Goal: Task Accomplishment & Management: Manage account settings

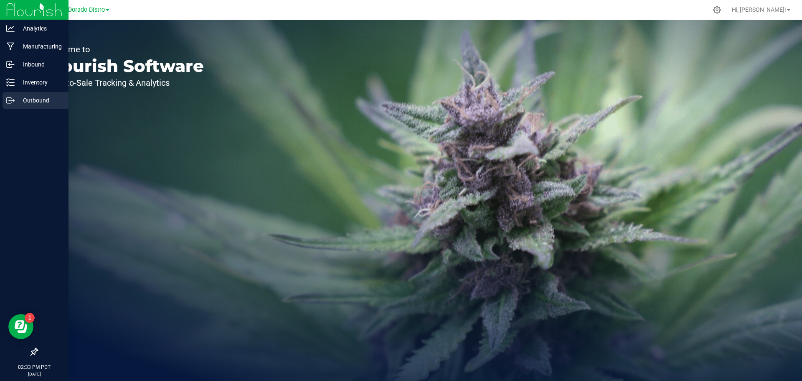
click at [34, 99] on p "Outbound" at bounding box center [40, 100] width 50 height 10
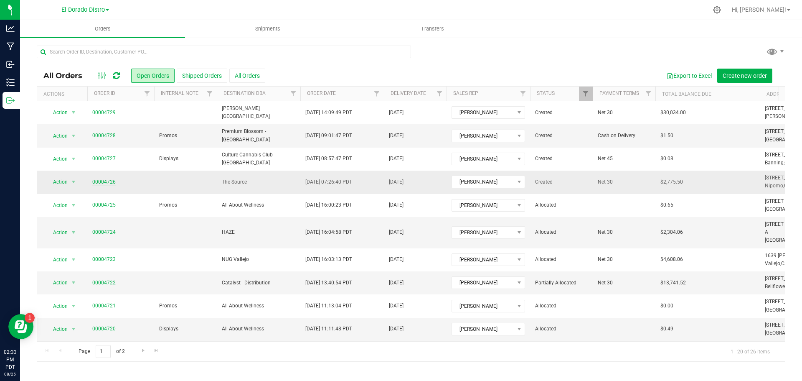
click at [103, 181] on link "00004726" at bounding box center [103, 182] width 23 height 8
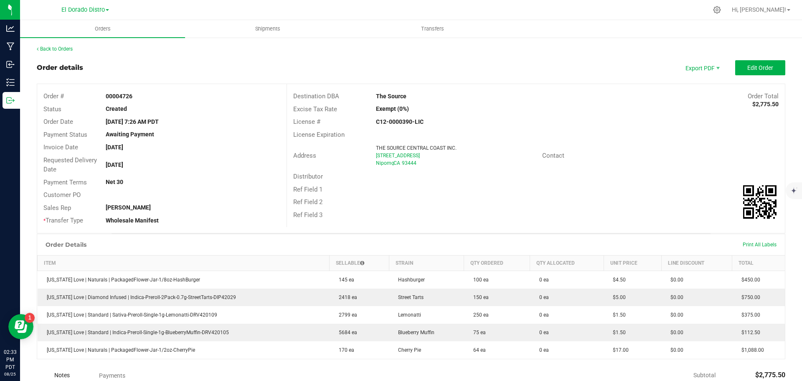
click at [623, 70] on div "Order details Export PDF Edit Order" at bounding box center [411, 67] width 749 height 15
click at [373, 60] on div "Back to Orders Order details Export PDF Edit Order Order # 00004726 Status Crea…" at bounding box center [411, 270] width 749 height 451
drag, startPoint x: 438, startPoint y: 45, endPoint x: 223, endPoint y: 113, distance: 225.2
click at [437, 46] on div "Back to Orders" at bounding box center [411, 49] width 749 height 8
click at [65, 50] on link "Back to Orders" at bounding box center [55, 49] width 36 height 6
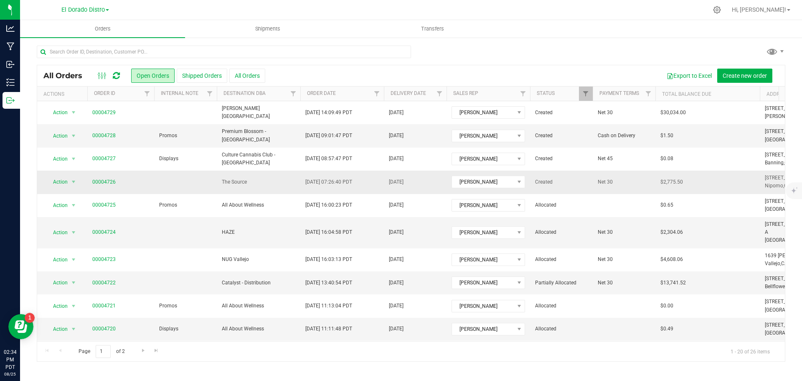
click at [177, 187] on td at bounding box center [185, 181] width 63 height 23
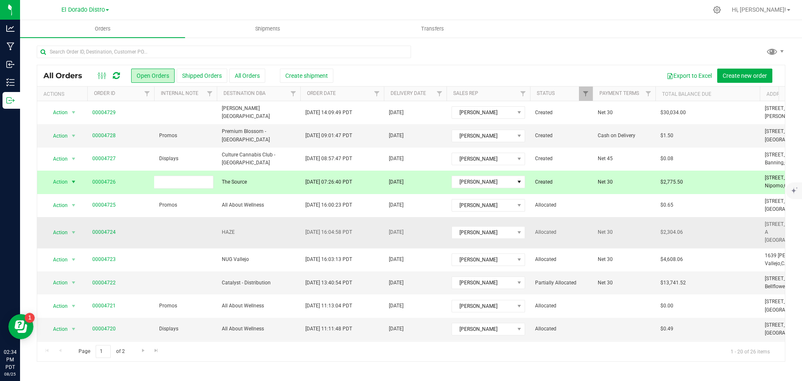
click at [160, 227] on td at bounding box center [185, 232] width 63 height 31
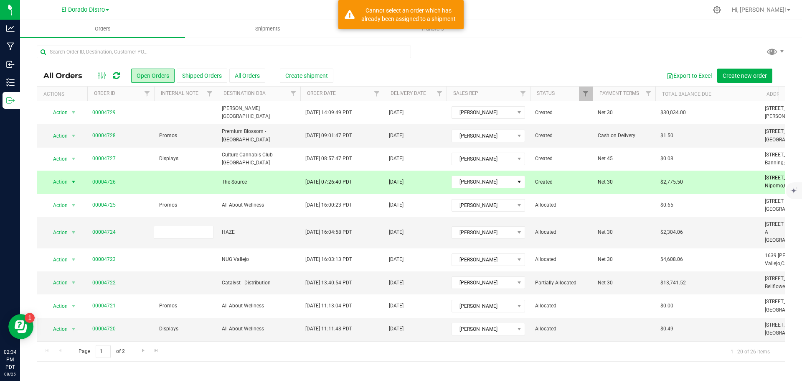
click at [126, 175] on td "00004726" at bounding box center [120, 181] width 67 height 23
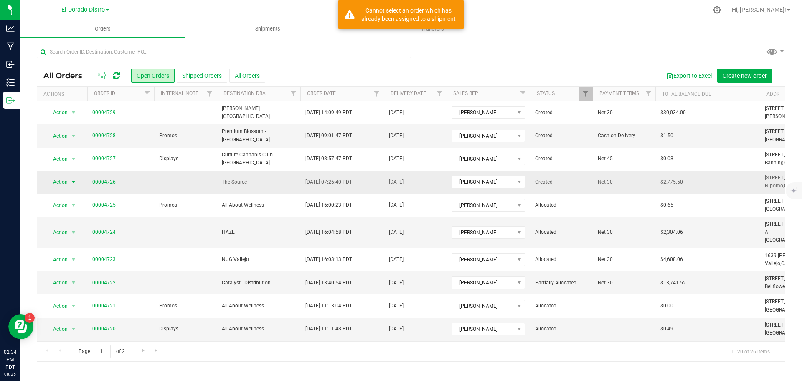
click at [71, 183] on span "select" at bounding box center [73, 181] width 7 height 7
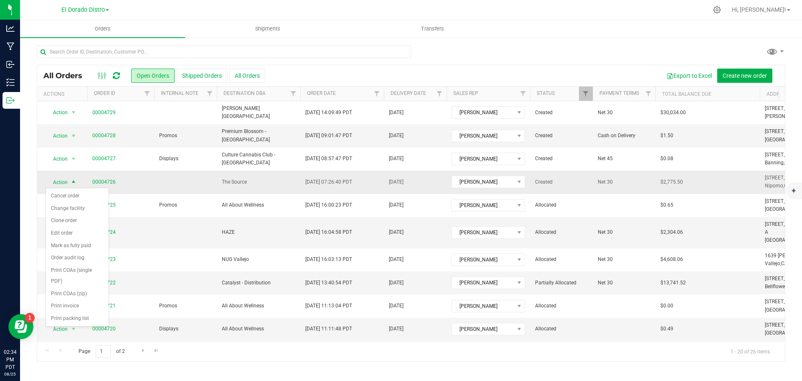
click at [207, 174] on td at bounding box center [185, 181] width 63 height 23
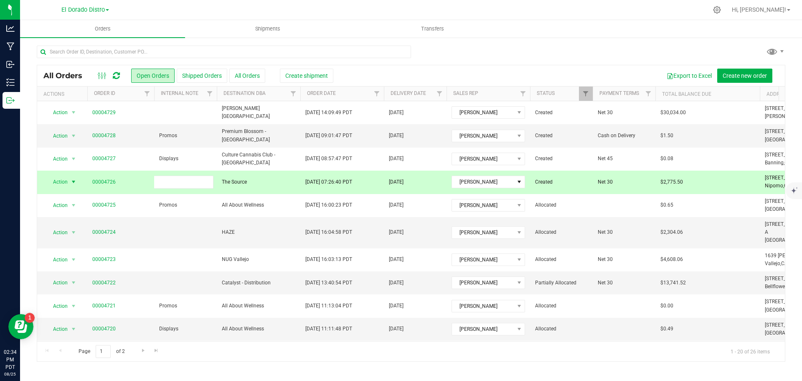
click at [258, 178] on span "The Source" at bounding box center [259, 182] width 74 height 8
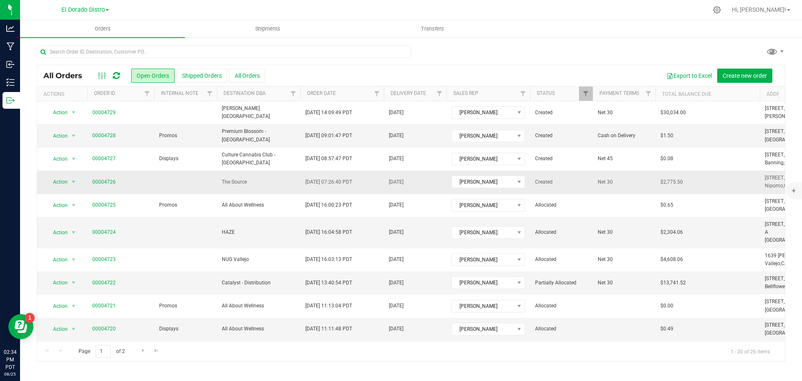
click at [273, 183] on span "The Source" at bounding box center [259, 182] width 74 height 8
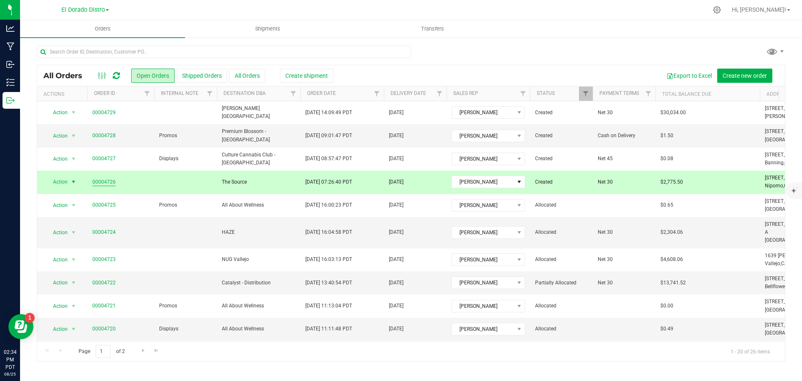
click at [101, 181] on link "00004726" at bounding box center [103, 182] width 23 height 8
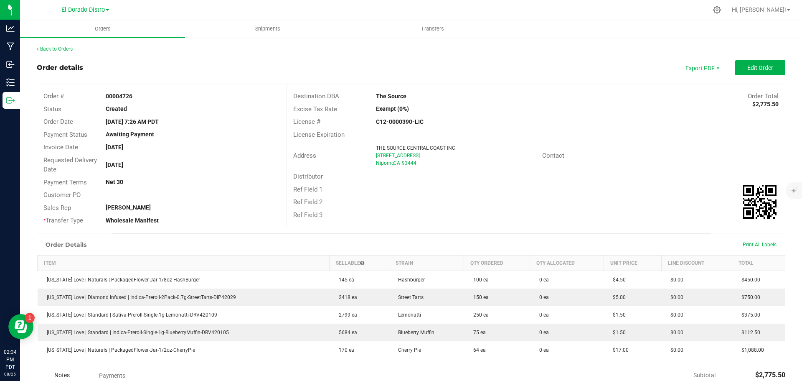
click at [487, 200] on div "Ref Field 2" at bounding box center [536, 201] width 498 height 13
click at [703, 68] on span "Export PDF" at bounding box center [702, 67] width 50 height 15
click at [574, 65] on div "Order details Export PDF Edit Order" at bounding box center [411, 67] width 749 height 15
click at [747, 68] on span "Edit Order" at bounding box center [760, 67] width 26 height 7
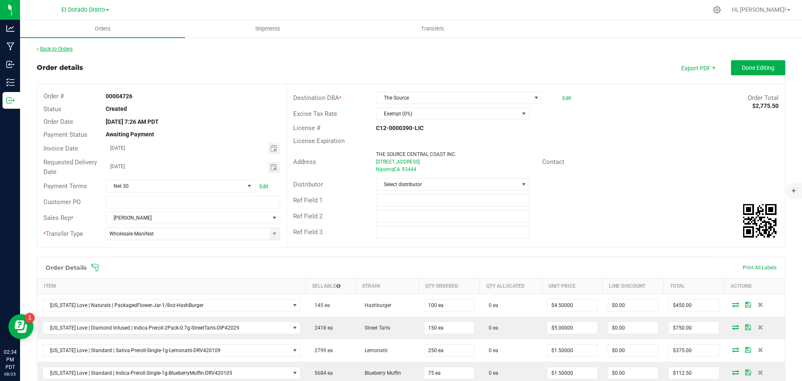
click at [49, 48] on link "Back to Orders" at bounding box center [55, 49] width 36 height 6
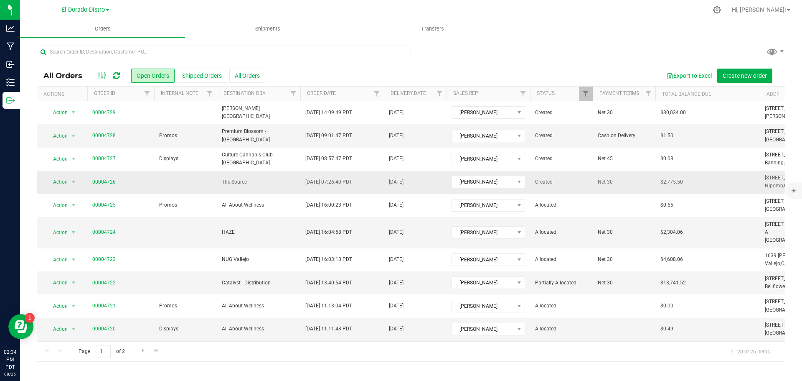
click at [149, 187] on td "00004726" at bounding box center [120, 181] width 67 height 23
drag, startPoint x: 259, startPoint y: 178, endPoint x: 239, endPoint y: 178, distance: 19.6
click at [258, 178] on span "The Source" at bounding box center [259, 182] width 74 height 8
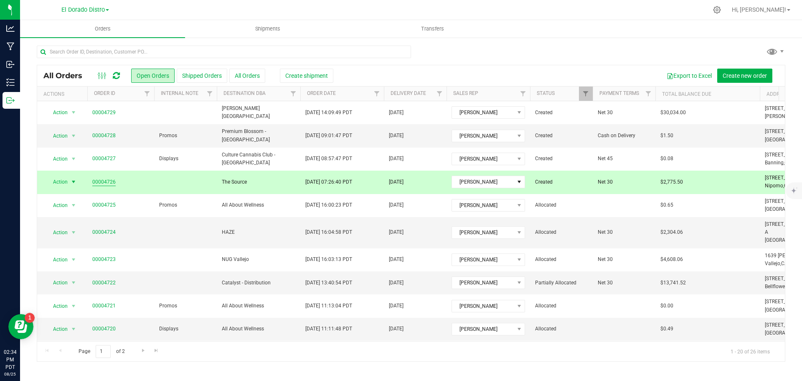
click at [102, 180] on link "00004726" at bounding box center [103, 182] width 23 height 8
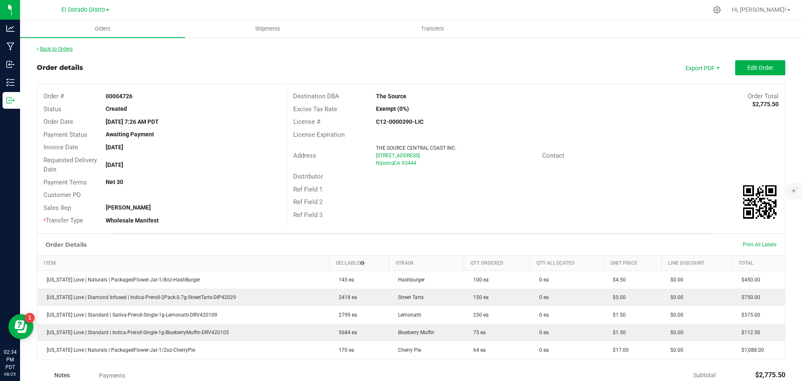
click at [68, 48] on link "Back to Orders" at bounding box center [55, 49] width 36 height 6
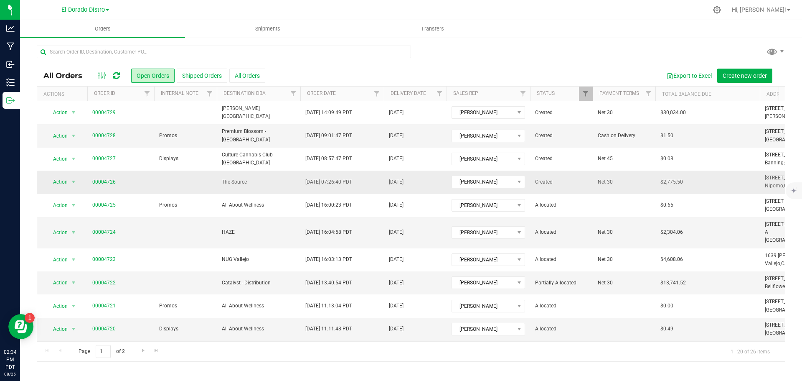
click at [193, 180] on td at bounding box center [185, 181] width 63 height 23
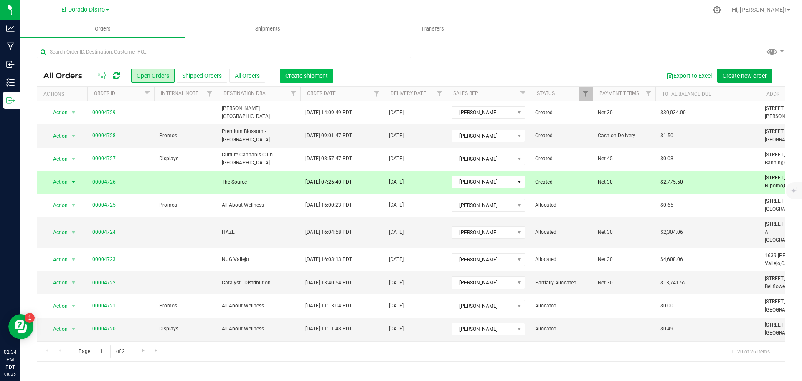
click at [317, 72] on span "Create shipment" at bounding box center [306, 75] width 43 height 7
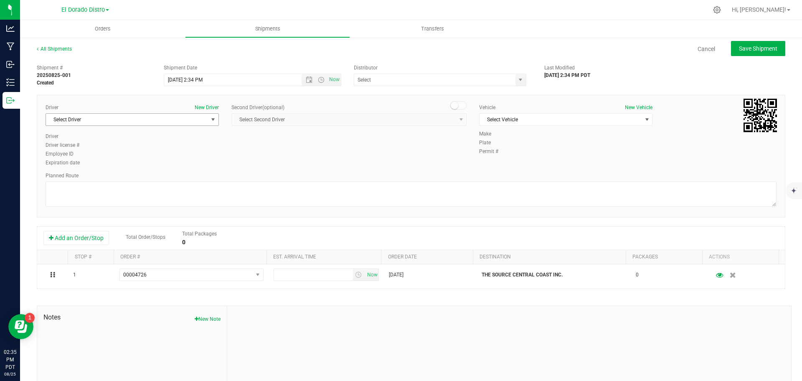
click at [105, 116] on span "Select Driver" at bounding box center [127, 120] width 162 height 12
click at [312, 175] on div "Planned Route" at bounding box center [411, 176] width 731 height 8
click at [698, 46] on link "Cancel" at bounding box center [707, 49] width 18 height 8
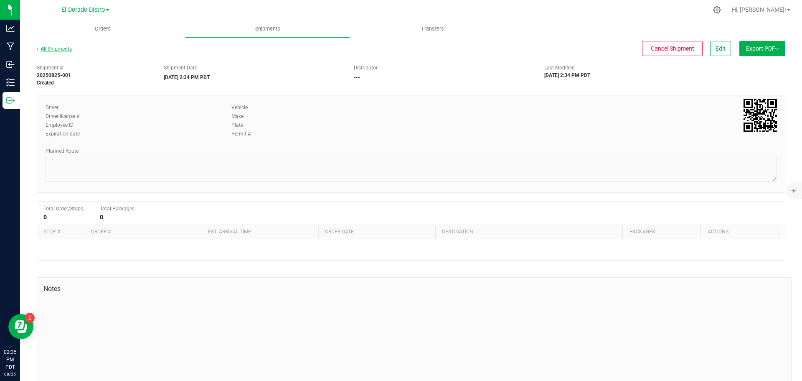
click at [54, 50] on link "All Shipments" at bounding box center [54, 49] width 35 height 6
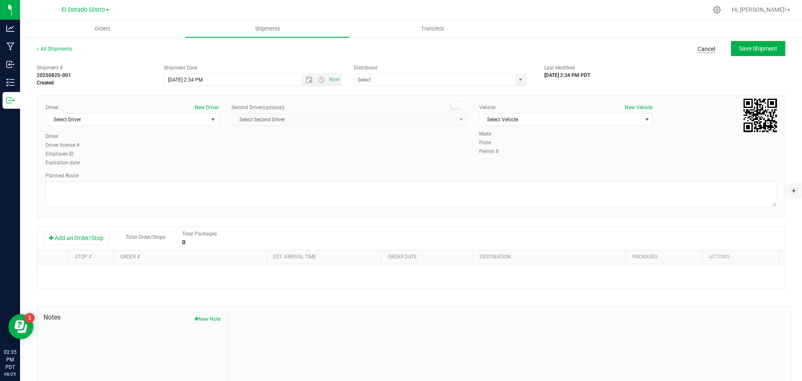
click at [698, 51] on link "Cancel" at bounding box center [707, 49] width 18 height 8
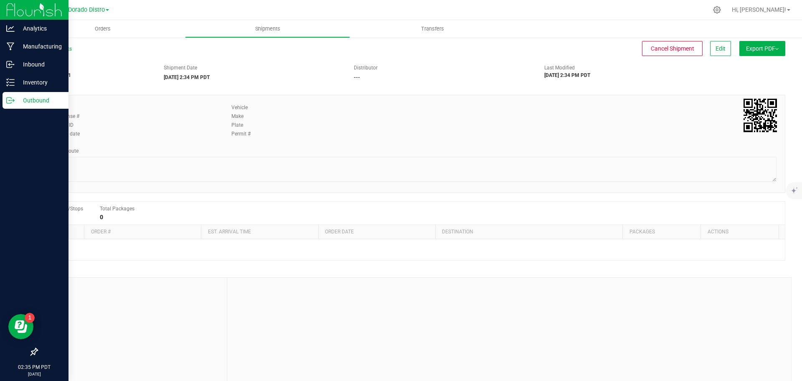
click at [39, 103] on p "Outbound" at bounding box center [40, 100] width 50 height 10
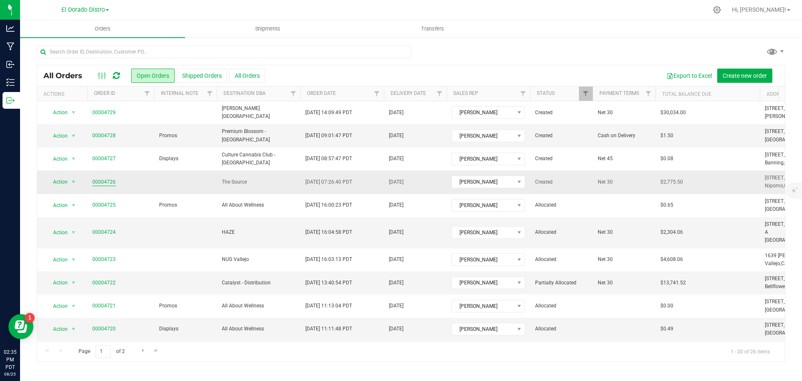
click at [98, 182] on link "00004726" at bounding box center [103, 182] width 23 height 8
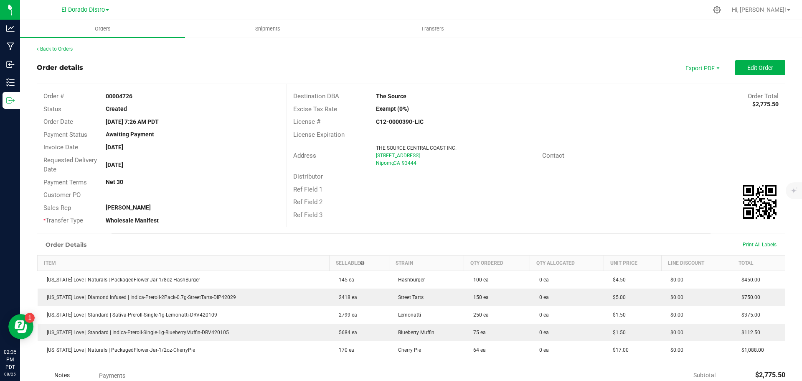
click at [147, 54] on div "Back to Orders Order details Export PDF Edit Order Order # 00004726 Status Crea…" at bounding box center [411, 270] width 749 height 451
click at [431, 33] on uib-tab-heading "Transfers" at bounding box center [432, 28] width 164 height 17
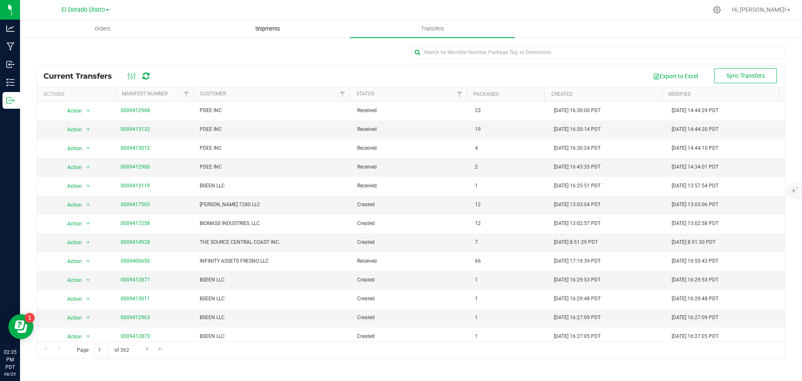
click at [271, 26] on span "Shipments" at bounding box center [268, 29] width 48 height 8
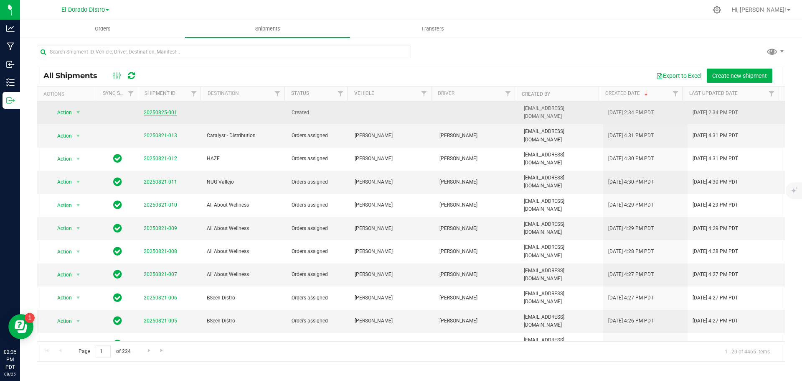
click at [158, 112] on link "20250825-001" at bounding box center [160, 112] width 33 height 6
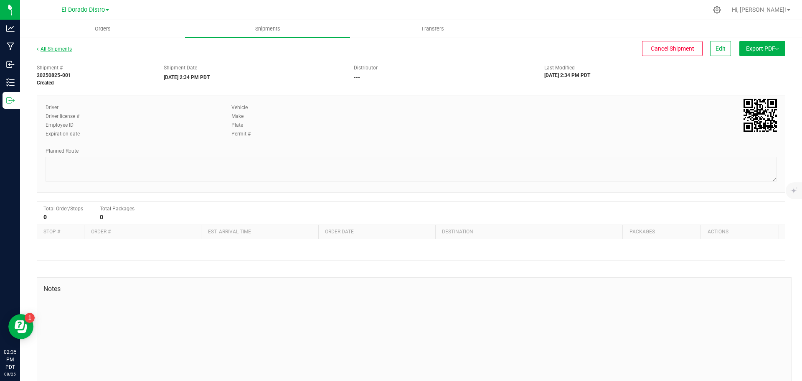
click at [60, 47] on link "All Shipments" at bounding box center [54, 49] width 35 height 6
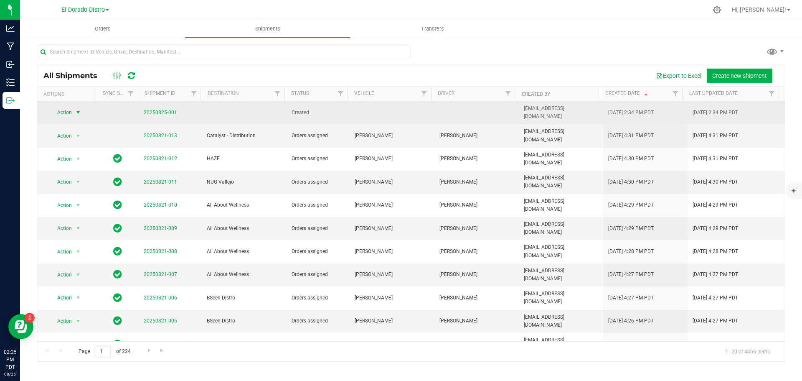
click at [71, 109] on span "Action" at bounding box center [61, 113] width 23 height 12
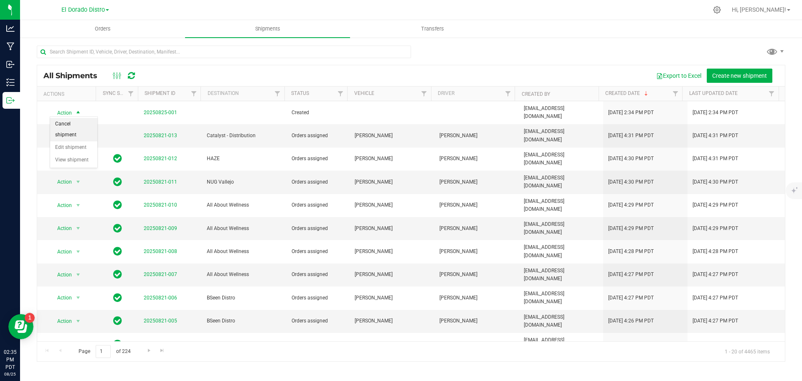
click at [66, 131] on li "Cancel shipment" at bounding box center [73, 129] width 47 height 23
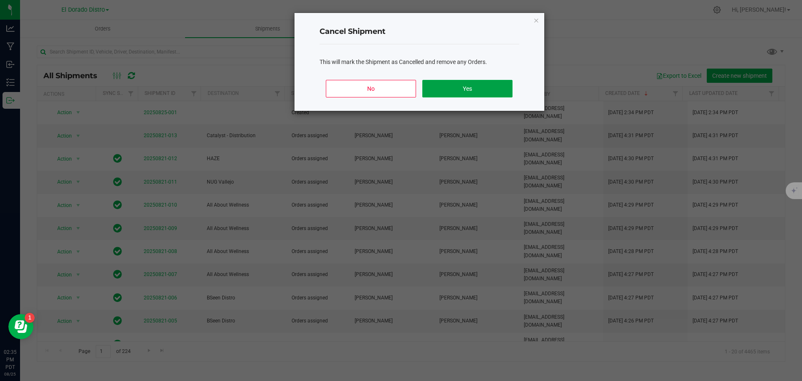
drag, startPoint x: 487, startPoint y: 91, endPoint x: 464, endPoint y: 89, distance: 23.0
click at [486, 91] on button "Yes" at bounding box center [467, 89] width 90 height 18
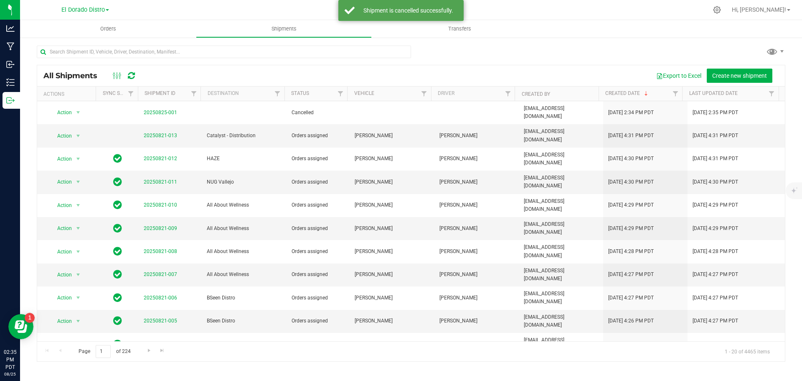
click at [133, 77] on icon at bounding box center [131, 75] width 7 height 8
click at [117, 75] on icon at bounding box center [117, 76] width 9 height 10
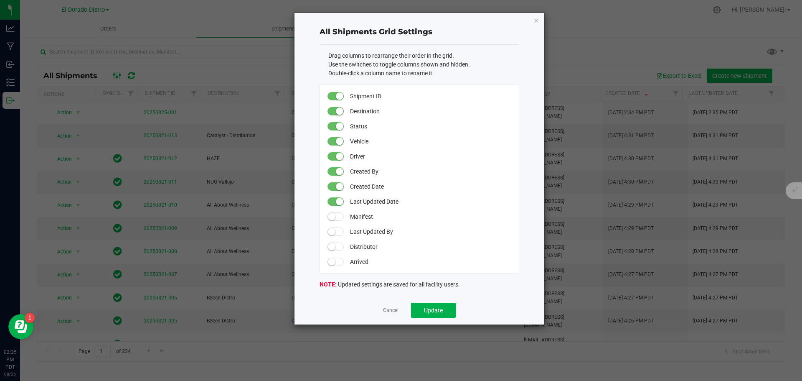
click at [117, 75] on ngb-modal-window "All Shipments Grid Settings Drag columns to rearrange their order in the grid. …" at bounding box center [404, 190] width 808 height 381
click at [391, 312] on link "Cancel" at bounding box center [390, 310] width 15 height 7
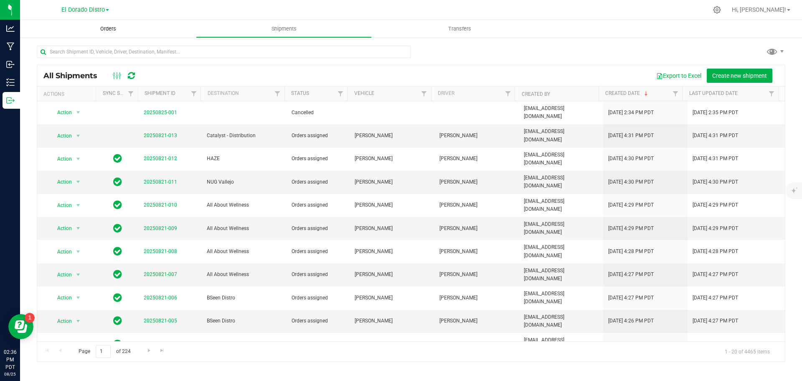
click at [110, 28] on span "Orders" at bounding box center [108, 29] width 38 height 8
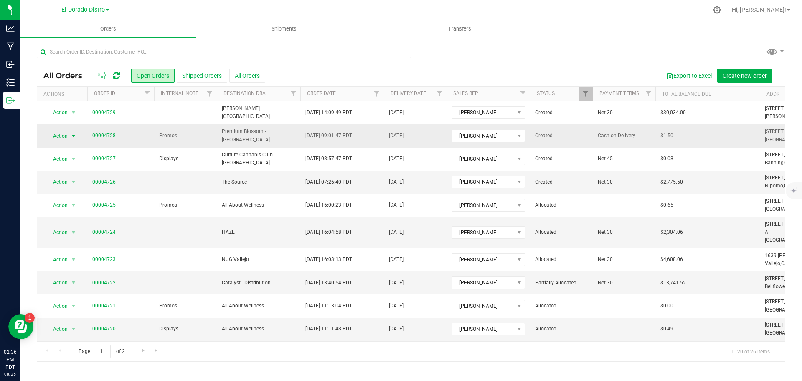
click at [68, 136] on span "Action" at bounding box center [57, 136] width 23 height 12
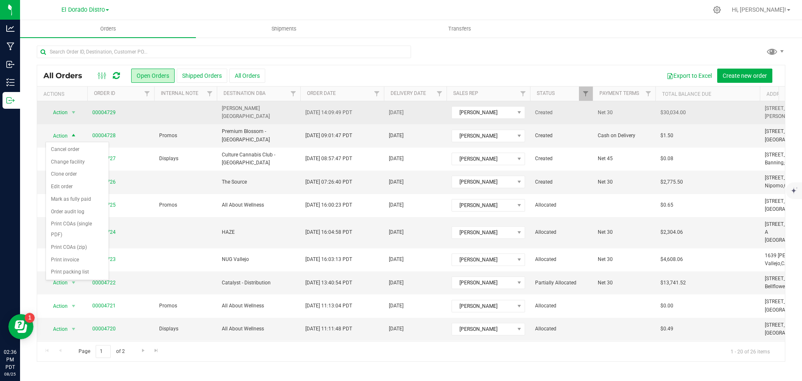
click at [184, 105] on td at bounding box center [185, 112] width 63 height 23
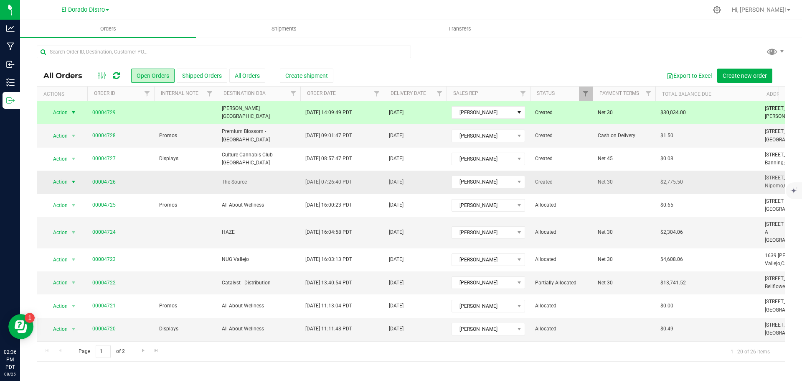
click at [66, 184] on span "Action" at bounding box center [57, 182] width 23 height 12
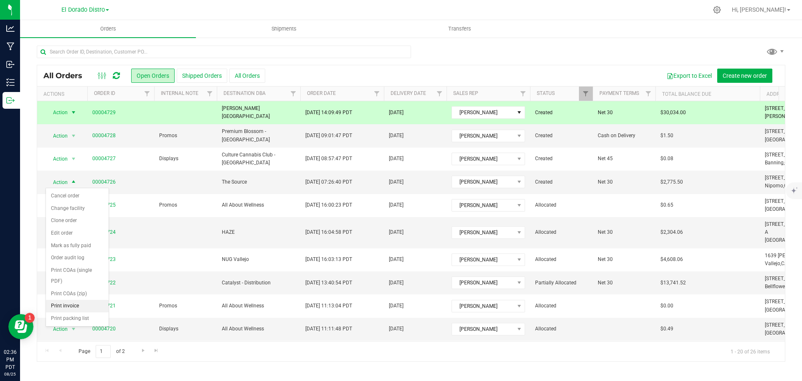
click at [86, 304] on li "Print invoice" at bounding box center [77, 306] width 63 height 13
click at [142, 185] on span "00004726" at bounding box center [120, 182] width 57 height 8
click at [138, 176] on td "00004726" at bounding box center [120, 181] width 67 height 23
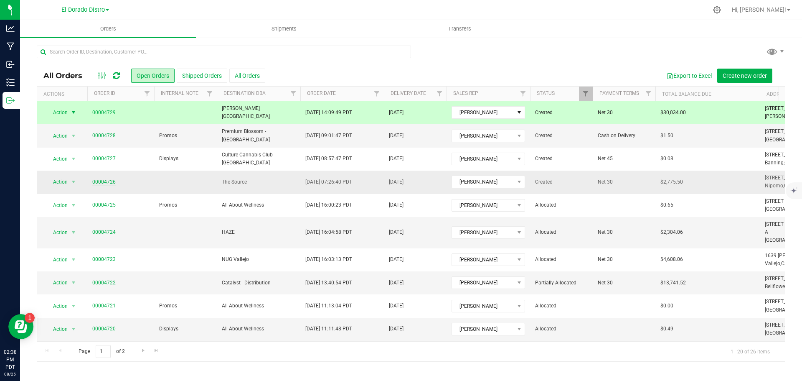
click at [105, 181] on link "00004726" at bounding box center [103, 182] width 23 height 8
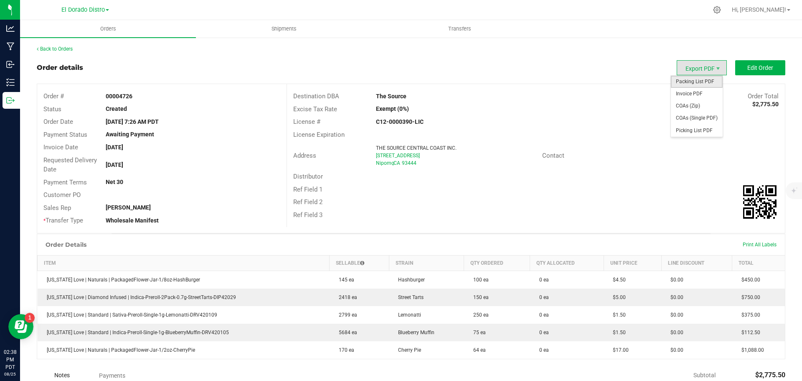
click at [684, 86] on span "Packing List PDF" at bounding box center [697, 82] width 52 height 12
click at [281, 28] on span "Shipments" at bounding box center [284, 29] width 48 height 8
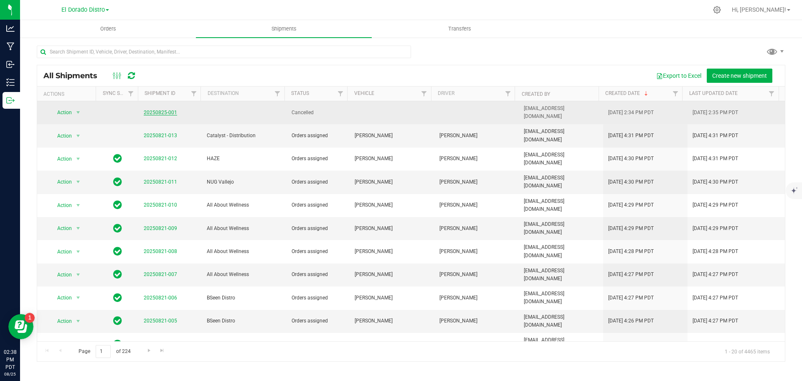
click at [163, 111] on link "20250825-001" at bounding box center [160, 112] width 33 height 6
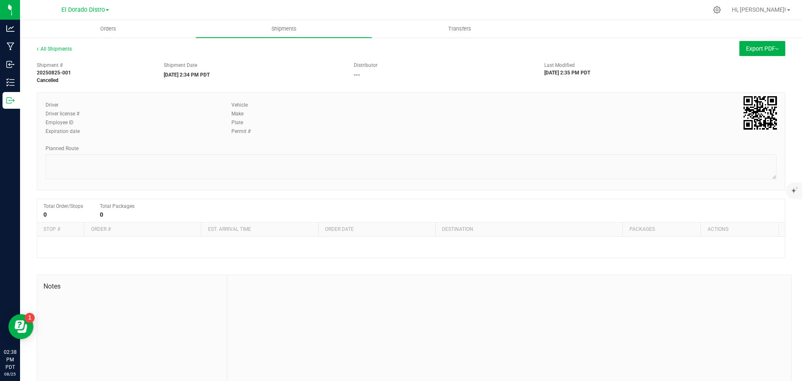
scroll to position [15, 0]
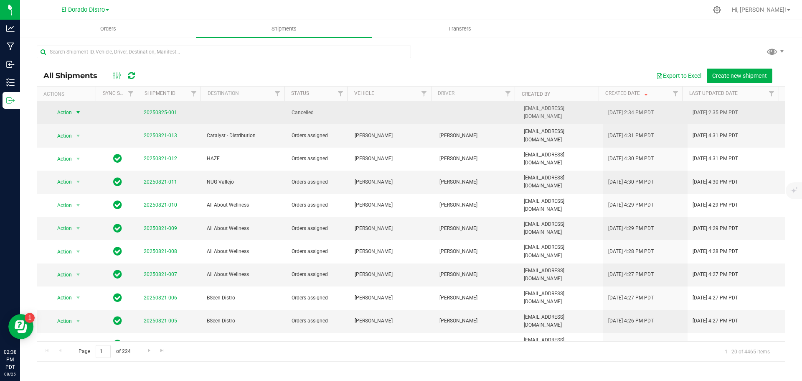
click at [76, 112] on span "select" at bounding box center [78, 112] width 7 height 7
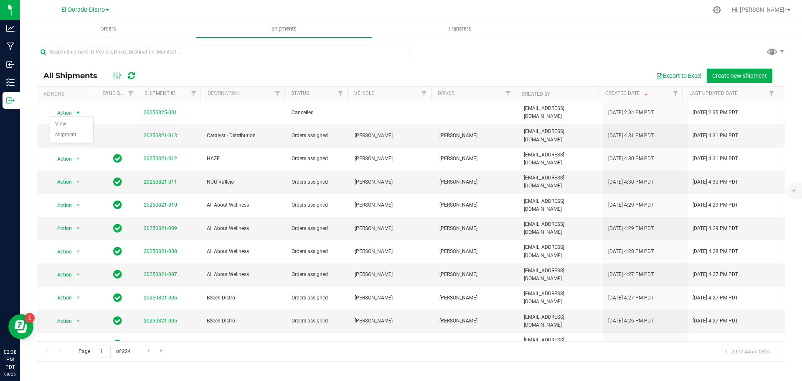
click at [268, 67] on div "All Shipments Export to Excel Create new shipment" at bounding box center [411, 75] width 748 height 21
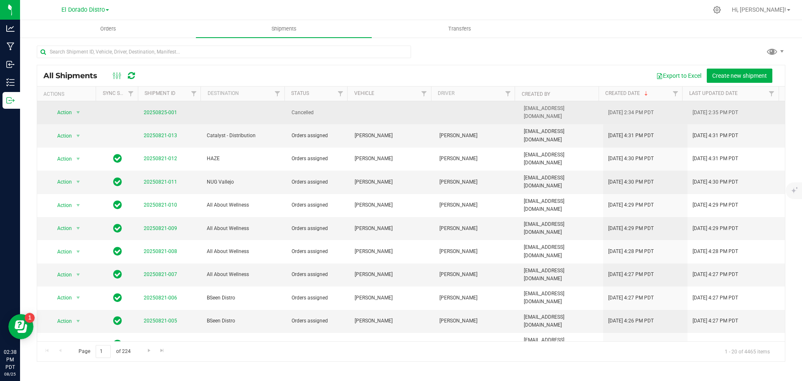
click at [644, 109] on span "[DATE] 2:34 PM PDT" at bounding box center [631, 113] width 46 height 8
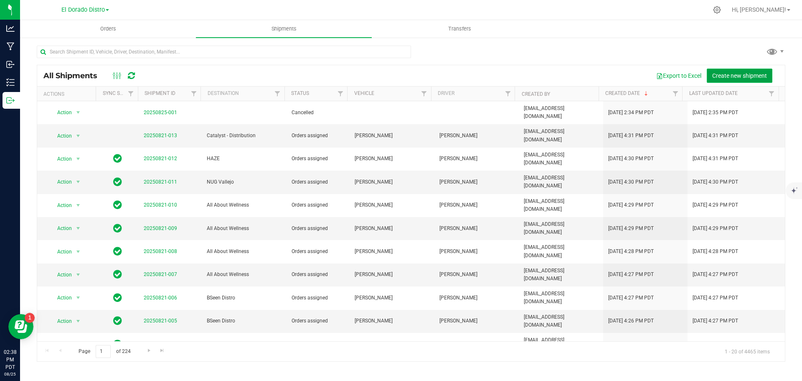
click at [731, 75] on span "Create new shipment" at bounding box center [739, 75] width 55 height 7
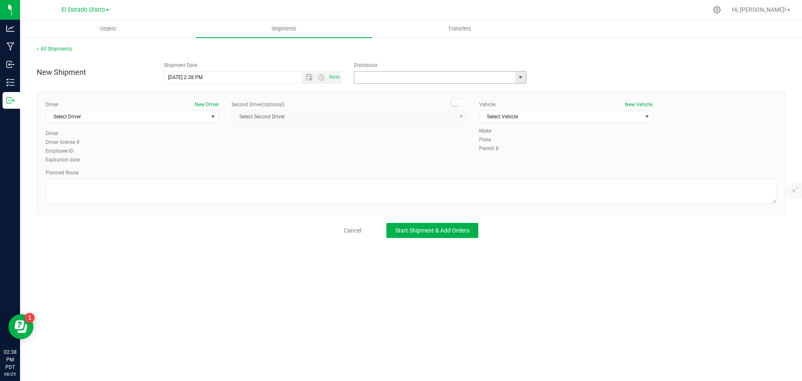
click at [432, 75] on input "text" at bounding box center [432, 77] width 156 height 12
click at [523, 76] on span "select" at bounding box center [520, 77] width 7 height 7
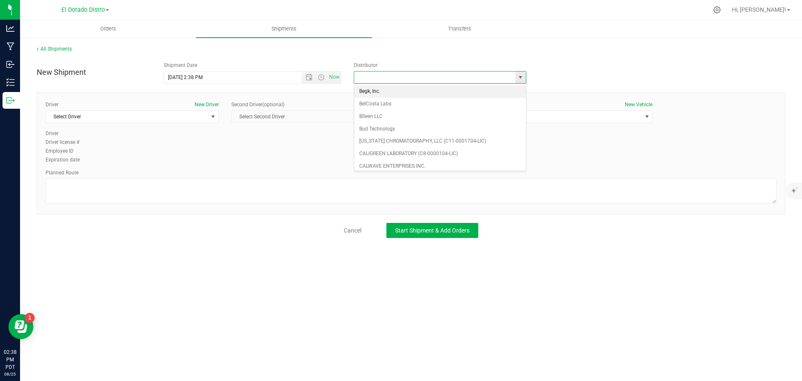
click at [433, 79] on input "text" at bounding box center [432, 77] width 156 height 12
click at [424, 42] on div "All Shipments New Shipment Shipment Date [DATE] 2:38 PM Now Distributor Begk, I…" at bounding box center [411, 141] width 782 height 209
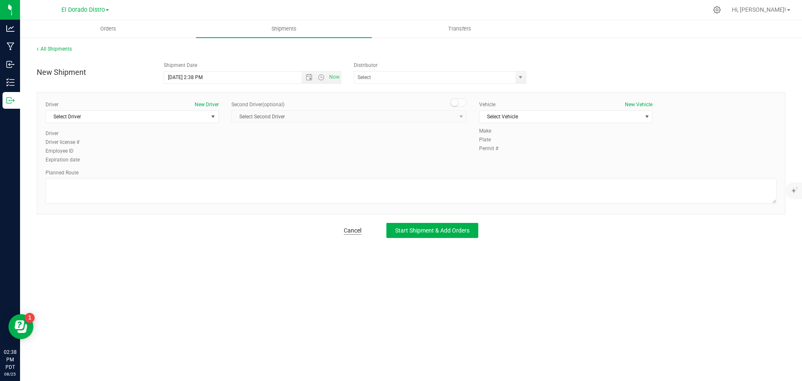
click at [352, 231] on link "Cancel" at bounding box center [353, 230] width 18 height 8
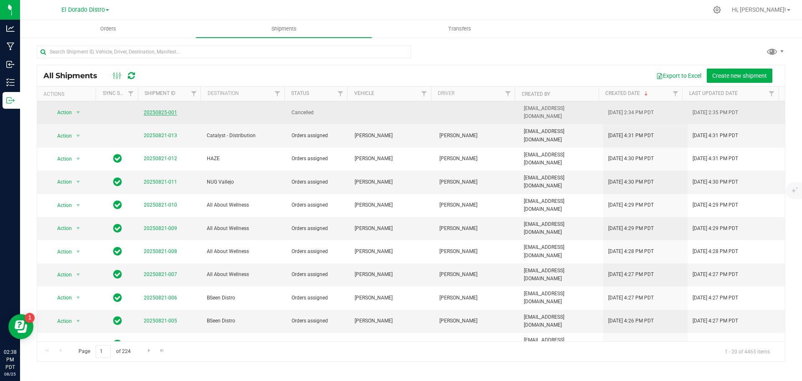
click at [159, 109] on link "20250825-001" at bounding box center [160, 112] width 33 height 6
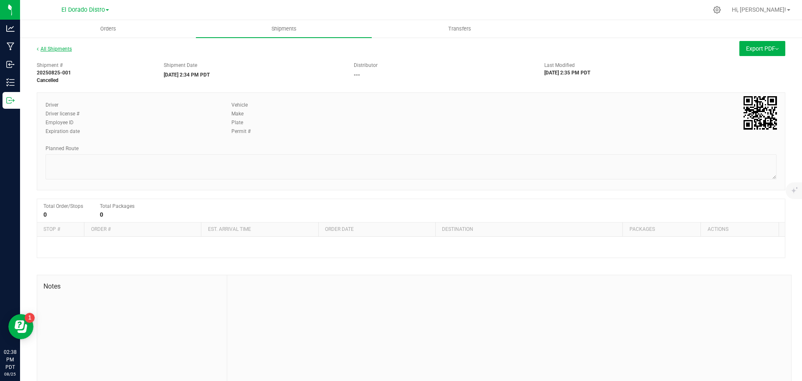
click at [56, 47] on link "All Shipments" at bounding box center [54, 49] width 35 height 6
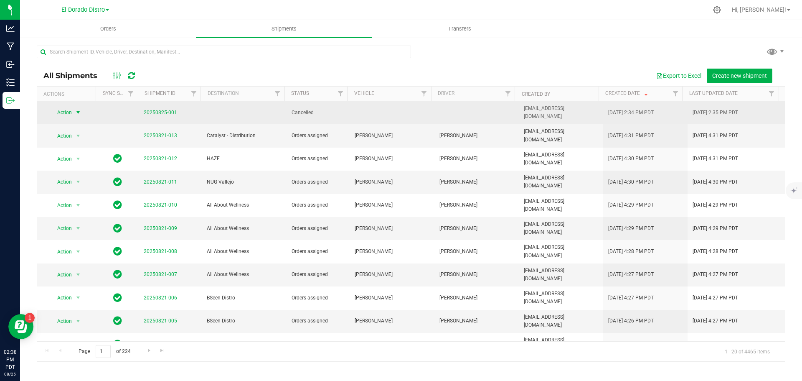
click at [66, 109] on span "Action" at bounding box center [61, 113] width 23 height 12
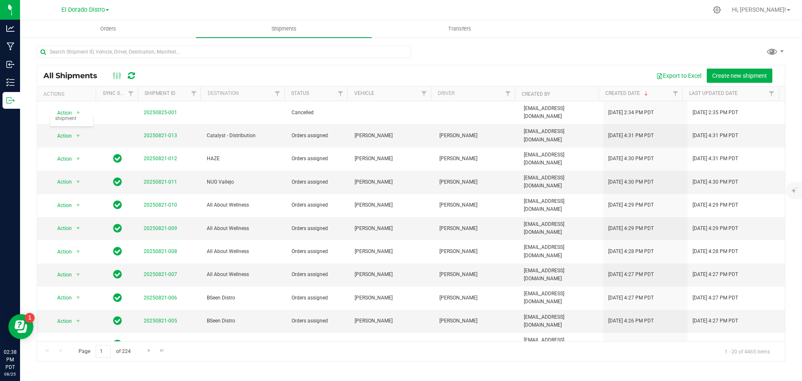
click at [254, 75] on div "Export to Excel Create new shipment" at bounding box center [461, 76] width 635 height 14
click at [762, 73] on span "Create new shipment" at bounding box center [739, 75] width 55 height 7
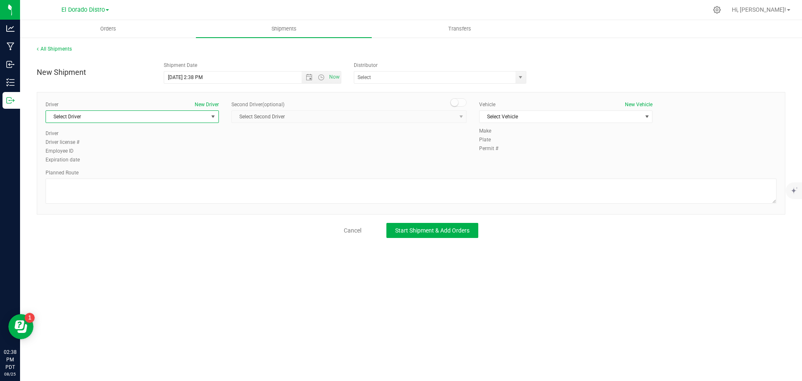
click at [95, 118] on span "Select Driver" at bounding box center [127, 117] width 162 height 12
click at [83, 201] on span "[PERSON_NAME]" at bounding box center [70, 200] width 38 height 11
click at [261, 146] on div "Driver New Driver [PERSON_NAME] Select Driver [PERSON_NAME] [PERSON_NAME] [PERS…" at bounding box center [411, 133] width 744 height 64
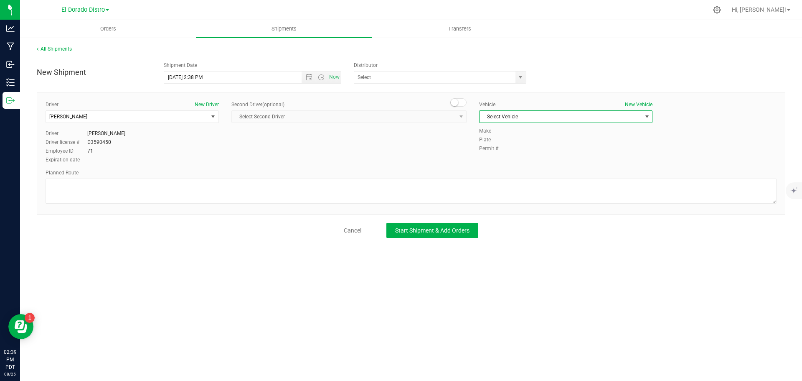
click at [501, 114] on span "Select Vehicle" at bounding box center [561, 117] width 162 height 12
click at [501, 205] on li "[PERSON_NAME]" at bounding box center [566, 205] width 173 height 13
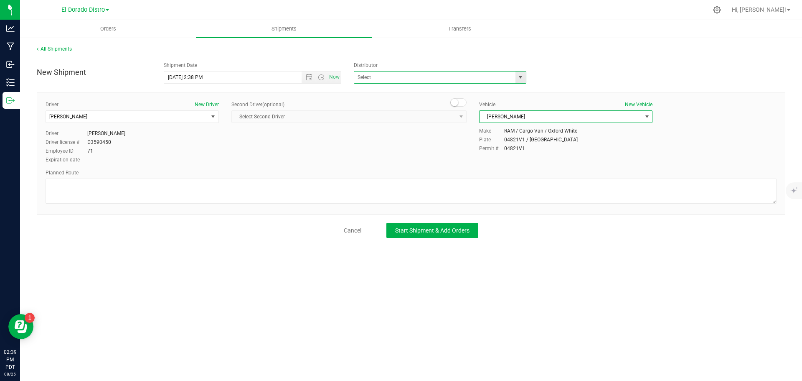
click at [421, 83] on span at bounding box center [440, 77] width 173 height 13
click at [421, 80] on input "text" at bounding box center [432, 77] width 156 height 12
click at [513, 75] on span at bounding box center [440, 77] width 173 height 13
click at [518, 76] on span "select" at bounding box center [520, 77] width 7 height 7
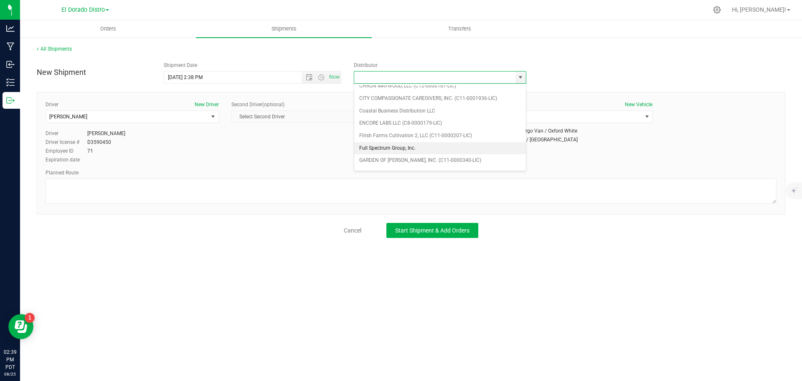
scroll to position [63, 0]
click at [411, 154] on li "Coastal Business Distribution LLC" at bounding box center [440, 153] width 172 height 13
type input "Coastal Business Distribution LLC"
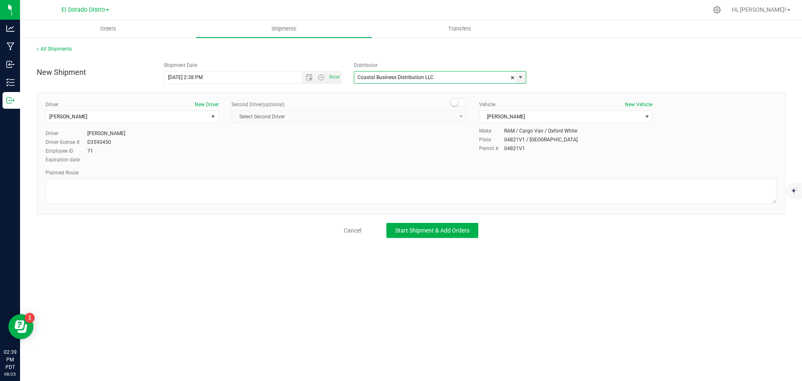
click at [336, 154] on div "Driver New Driver [PERSON_NAME] Select Driver [PERSON_NAME] [PERSON_NAME] [PERS…" at bounding box center [411, 133] width 744 height 64
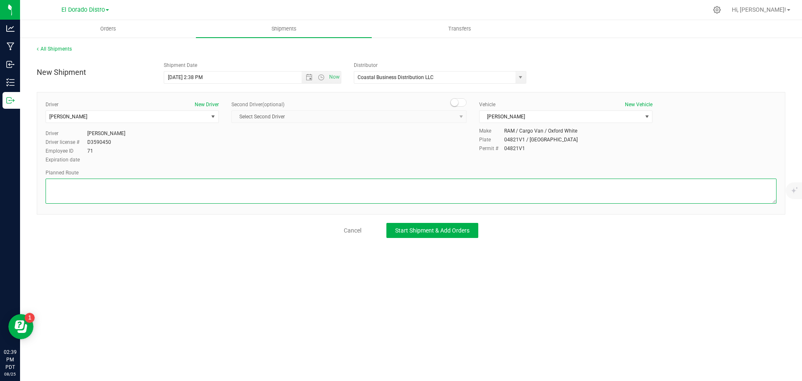
click at [340, 186] on textarea at bounding box center [411, 190] width 731 height 25
type textarea "Preferred Route"
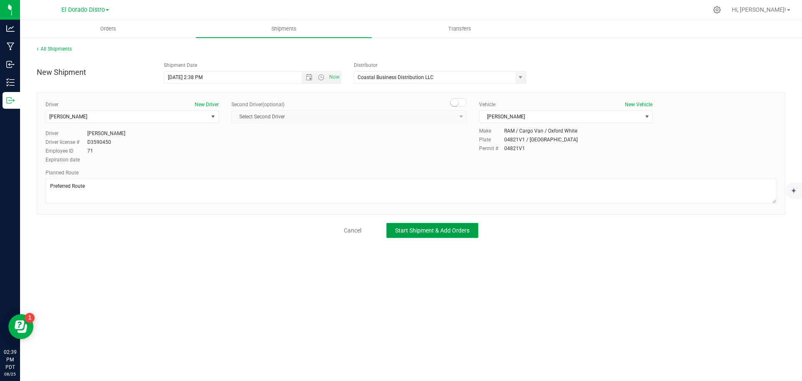
click at [432, 233] on span "Start Shipment & Add Orders" at bounding box center [432, 230] width 74 height 7
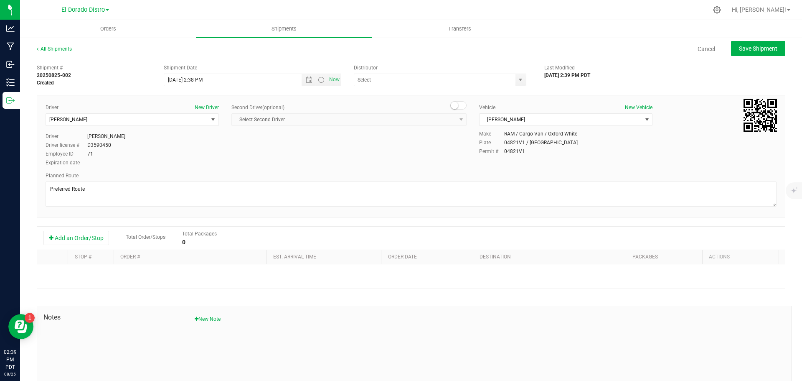
type input "Coastal Business Distribution LLC"
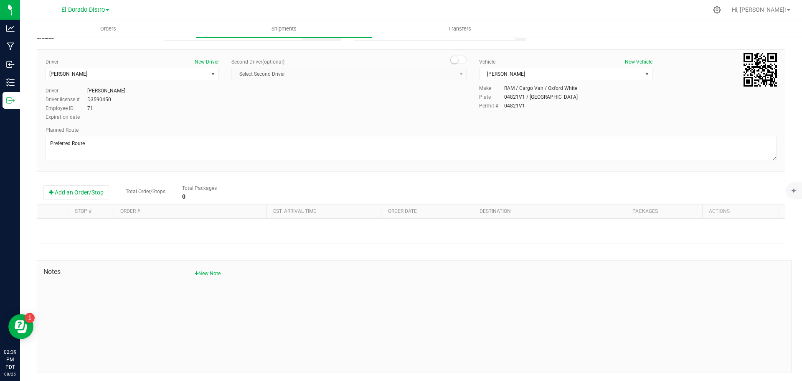
scroll to position [46, 0]
click at [66, 190] on button "Add an Order/Stop" at bounding box center [76, 192] width 66 height 14
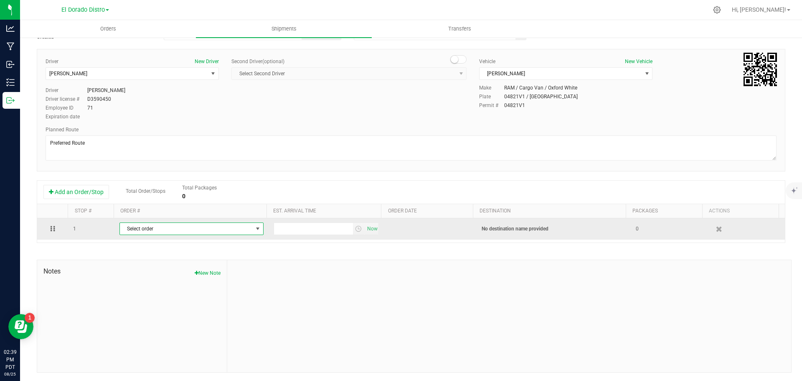
click at [149, 231] on span "Select order" at bounding box center [186, 229] width 133 height 12
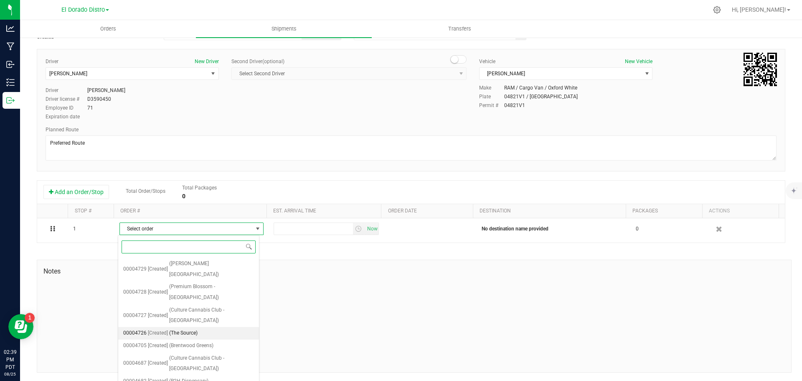
click at [167, 327] on span "[Created]" at bounding box center [158, 332] width 20 height 11
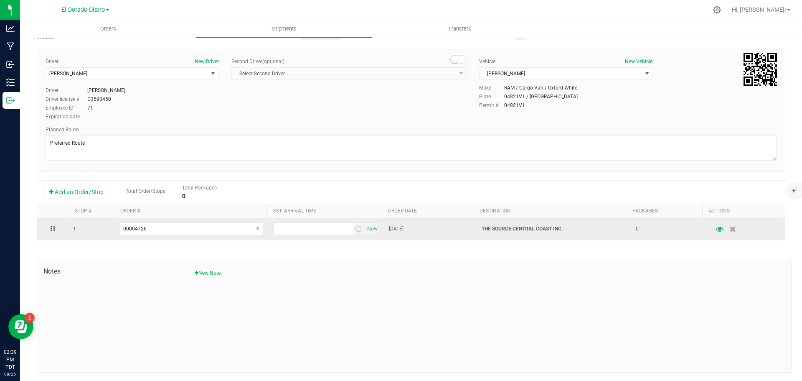
click at [309, 222] on td "Now" at bounding box center [327, 228] width 116 height 21
click at [313, 229] on input "text" at bounding box center [313, 229] width 79 height 12
click at [366, 229] on span "Now" at bounding box center [372, 229] width 14 height 12
click at [317, 229] on input "2:39 PM" at bounding box center [313, 229] width 79 height 12
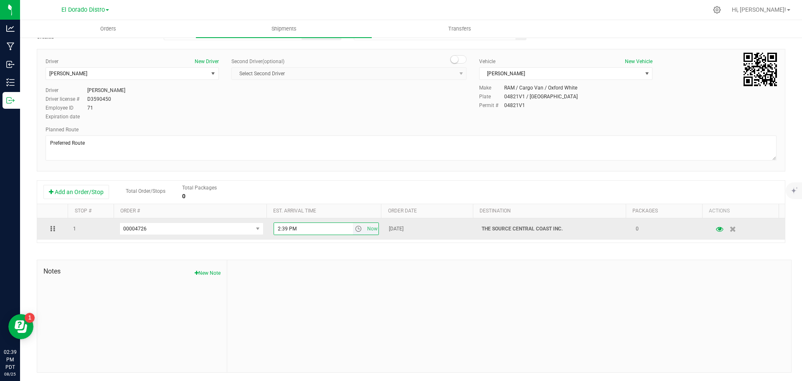
click at [317, 229] on input "2:39 PM" at bounding box center [313, 229] width 79 height 12
type input "3:30 PM"
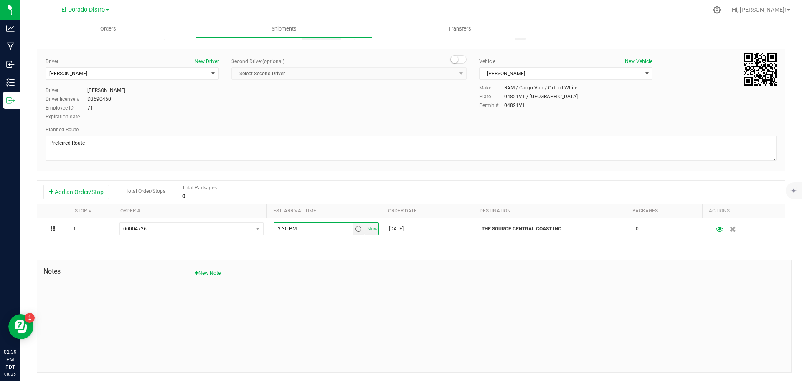
click at [374, 299] on div at bounding box center [509, 316] width 564 height 112
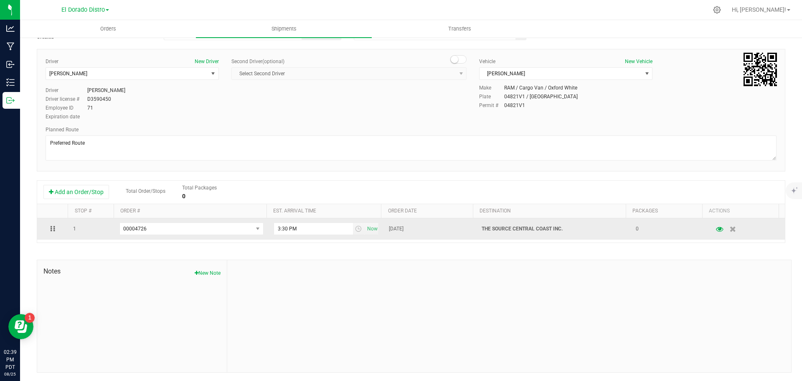
click at [631, 228] on td "0" at bounding box center [669, 228] width 77 height 21
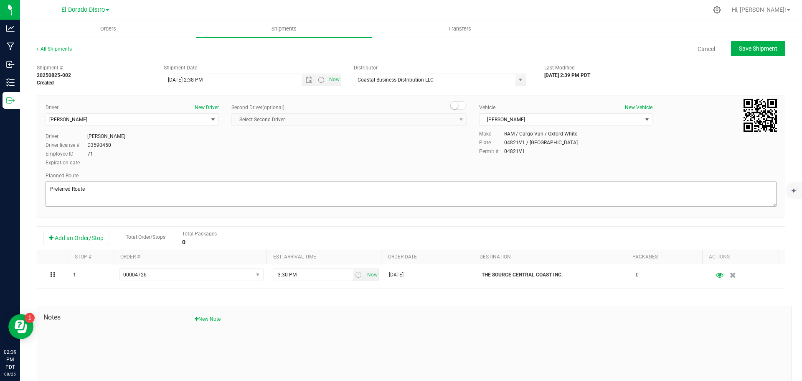
scroll to position [0, 0]
click at [698, 47] on link "Cancel" at bounding box center [707, 49] width 18 height 8
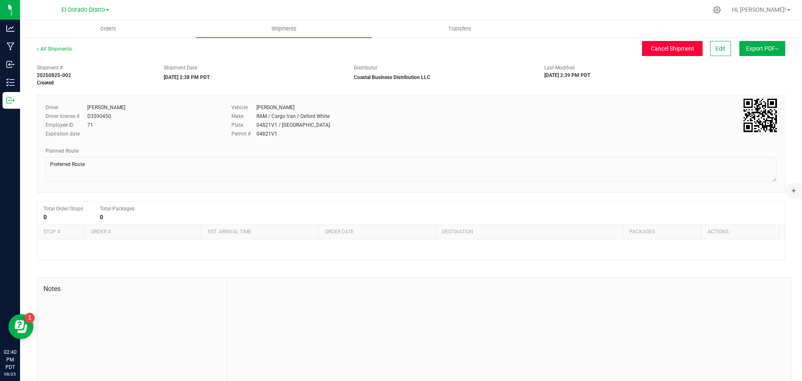
click at [655, 50] on span "Cancel Shipment" at bounding box center [672, 48] width 43 height 7
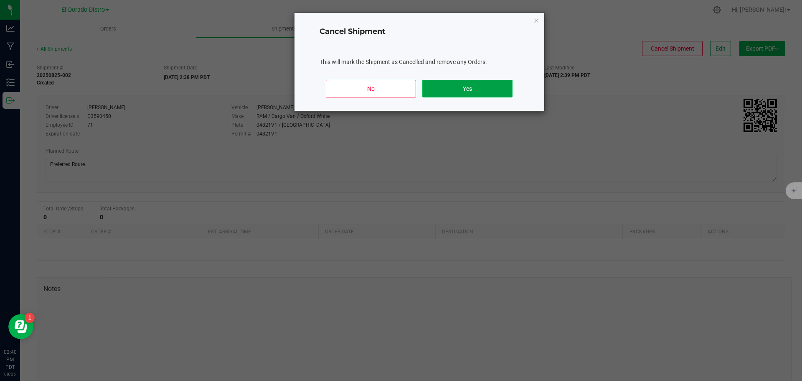
click at [472, 86] on button "Yes" at bounding box center [467, 89] width 90 height 18
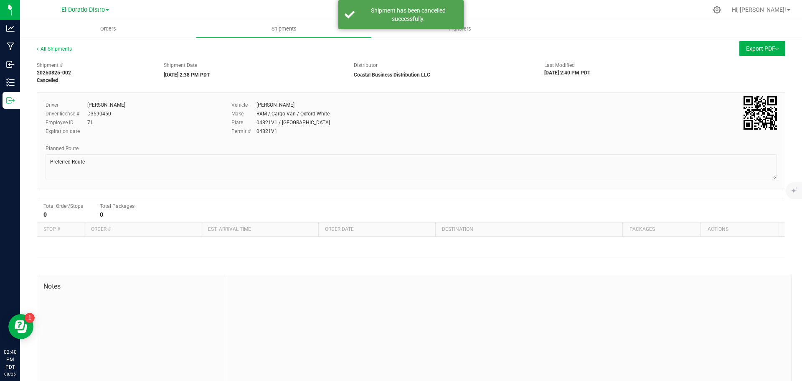
click at [79, 4] on div "El Dorado Distro" at bounding box center [85, 9] width 122 height 13
click at [80, 10] on span "El Dorado Distro" at bounding box center [82, 10] width 43 height 8
click at [59, 29] on link "El Dorado Distro" at bounding box center [85, 29] width 122 height 11
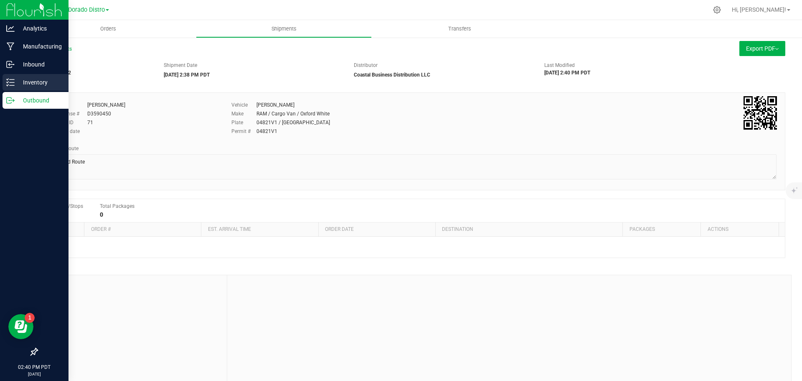
click at [10, 91] on link "Inventory" at bounding box center [34, 83] width 69 height 18
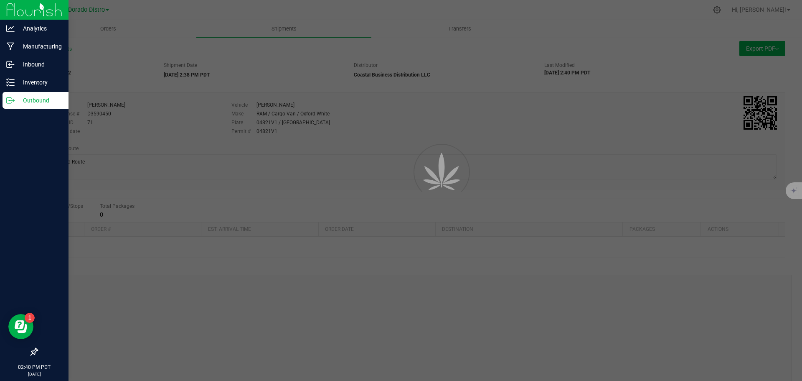
click at [31, 102] on p "Outbound" at bounding box center [40, 100] width 50 height 10
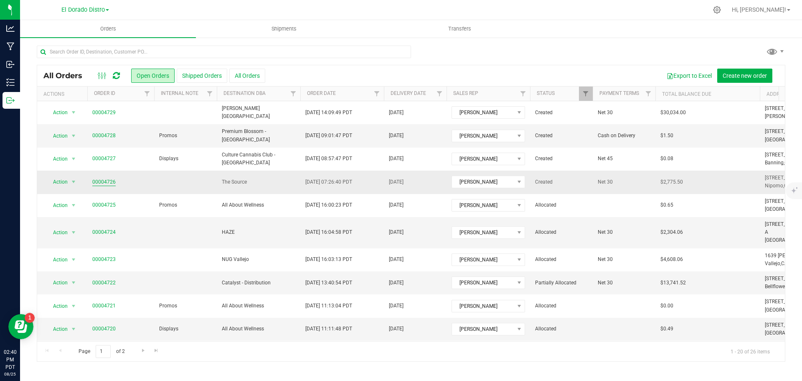
drag, startPoint x: 178, startPoint y: 183, endPoint x: 114, endPoint y: 184, distance: 63.1
click at [177, 183] on td at bounding box center [185, 181] width 63 height 23
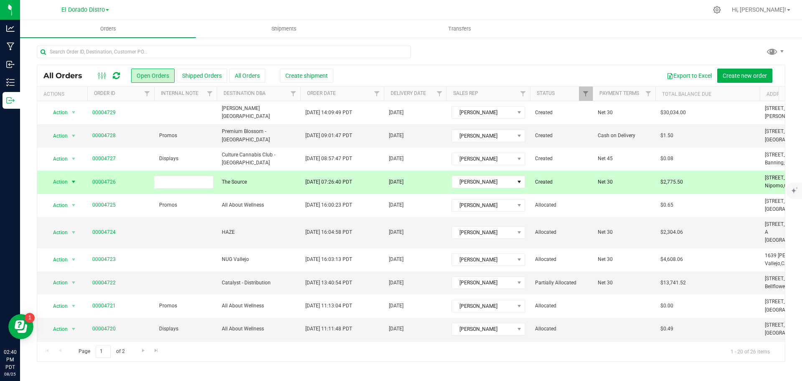
click at [265, 184] on span "The Source" at bounding box center [259, 182] width 74 height 8
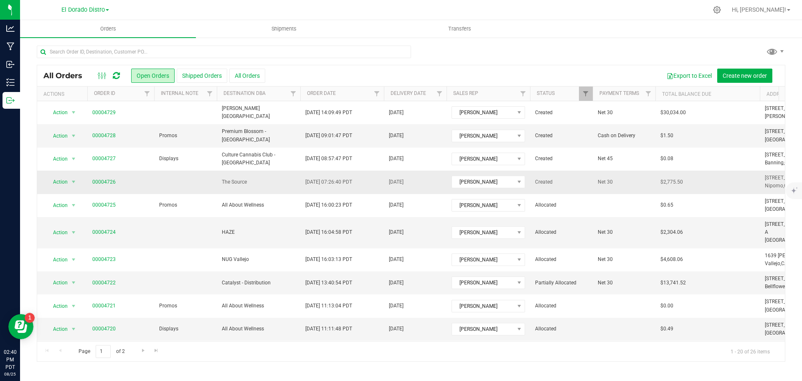
click at [569, 183] on span "Created" at bounding box center [561, 182] width 53 height 8
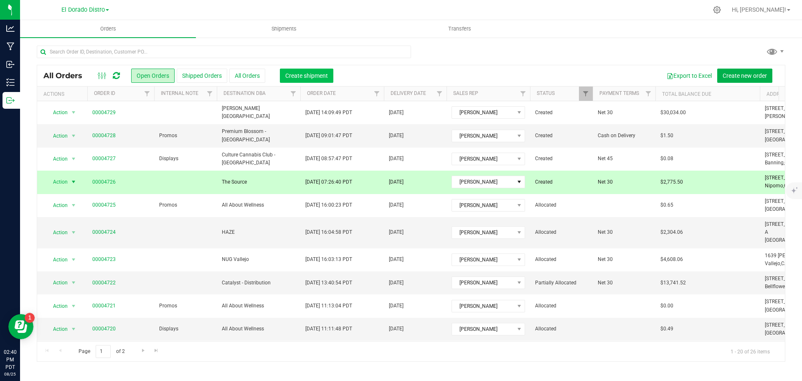
click at [300, 74] on span "Create shipment" at bounding box center [306, 75] width 43 height 7
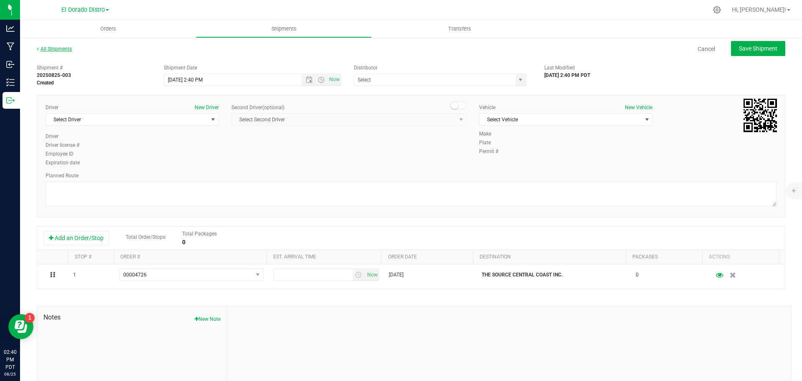
click at [48, 47] on link "All Shipments" at bounding box center [54, 49] width 35 height 6
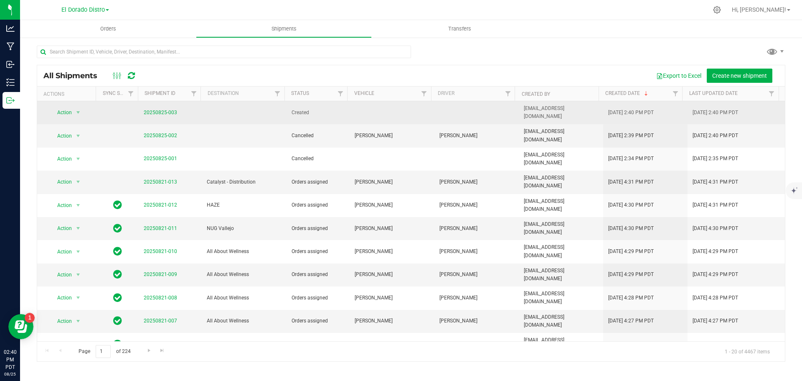
click at [230, 112] on td at bounding box center [244, 112] width 84 height 23
click at [67, 108] on span "Action" at bounding box center [61, 113] width 23 height 12
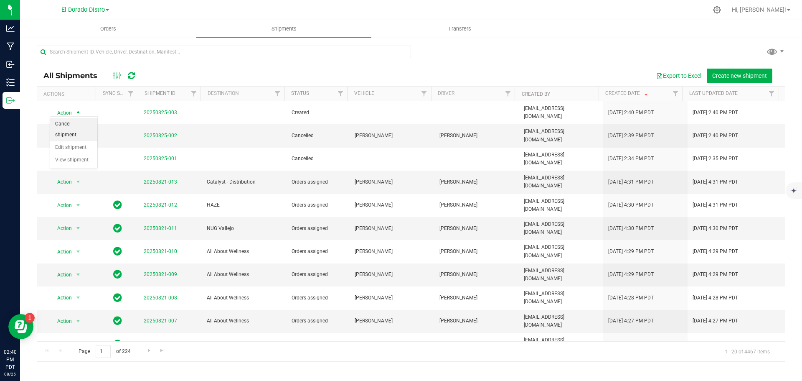
click at [63, 130] on li "Cancel shipment" at bounding box center [73, 129] width 47 height 23
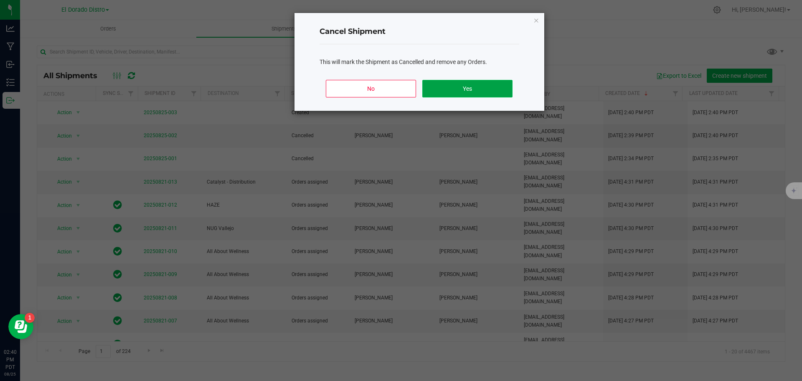
click at [447, 86] on button "Yes" at bounding box center [467, 89] width 90 height 18
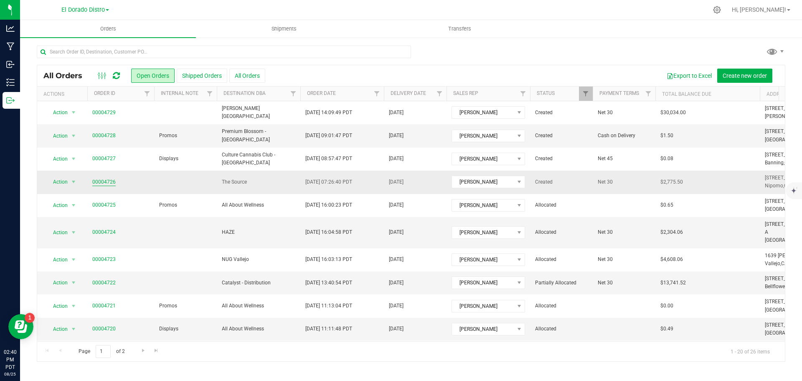
click at [112, 183] on link "00004726" at bounding box center [103, 182] width 23 height 8
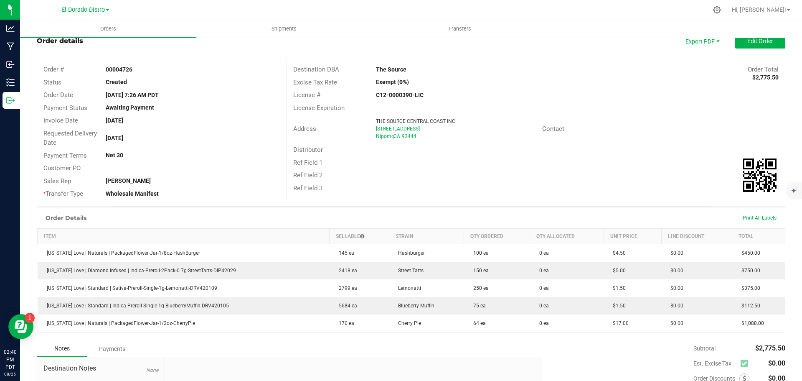
scroll to position [42, 0]
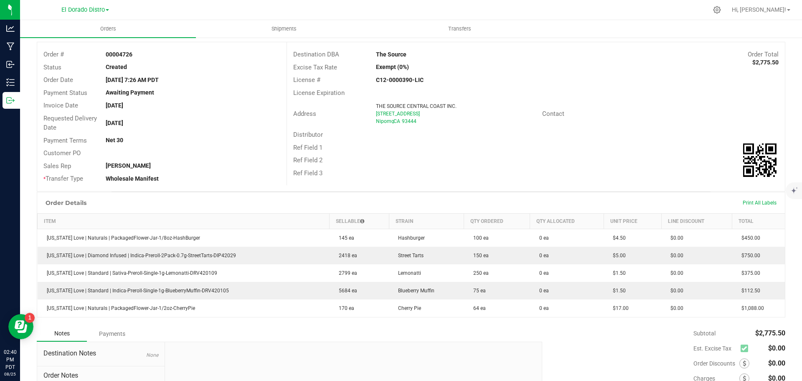
click at [555, 221] on th "Qty Allocated" at bounding box center [567, 220] width 74 height 15
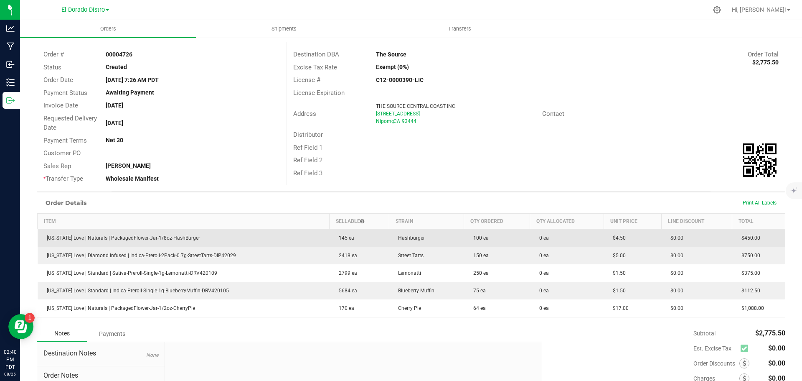
click at [179, 233] on td "[US_STATE] Love | Naturals | PackagedFlower-Jar-1/8oz-HashBurger" at bounding box center [184, 237] width 292 height 18
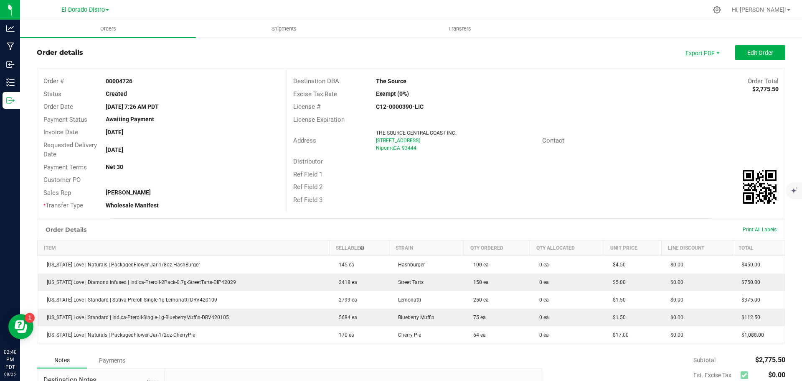
scroll to position [0, 0]
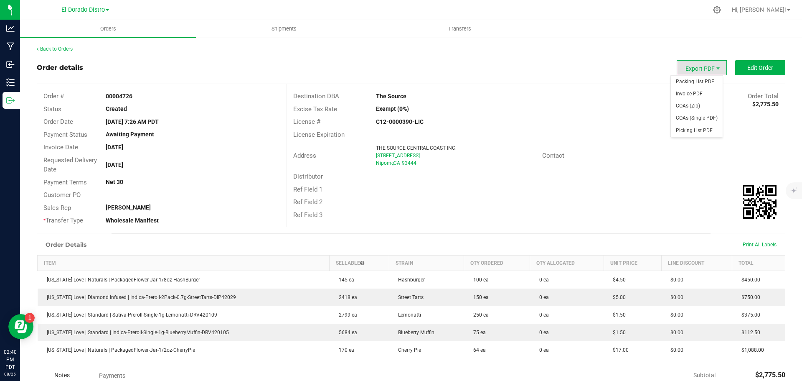
click at [694, 69] on span "Export PDF" at bounding box center [702, 67] width 50 height 15
click at [747, 71] on span "Edit Order" at bounding box center [760, 67] width 26 height 7
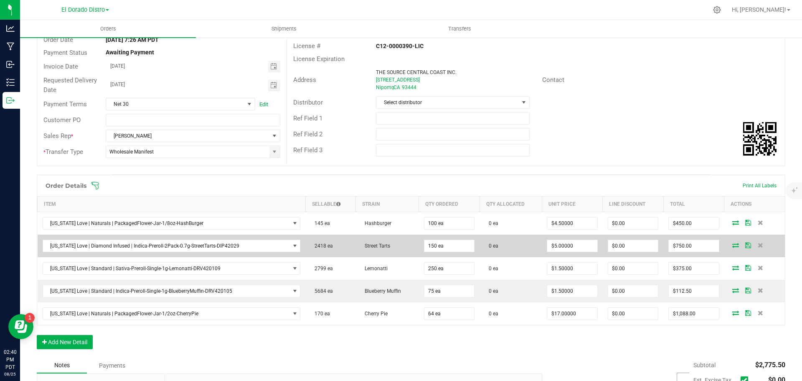
scroll to position [84, 0]
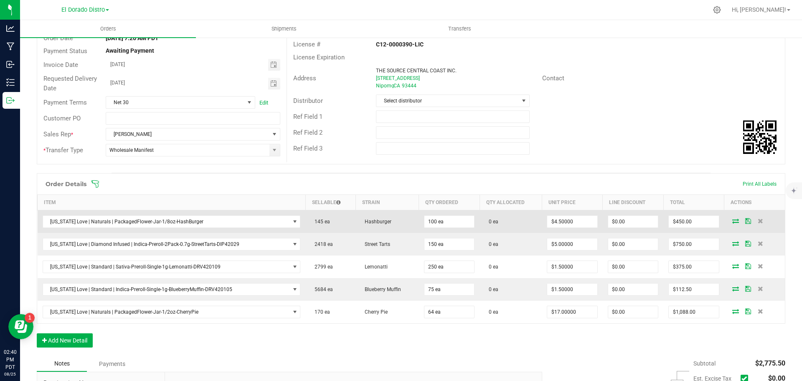
click at [490, 221] on span "0 ea" at bounding box center [492, 221] width 14 height 6
click at [732, 221] on icon at bounding box center [735, 220] width 7 height 5
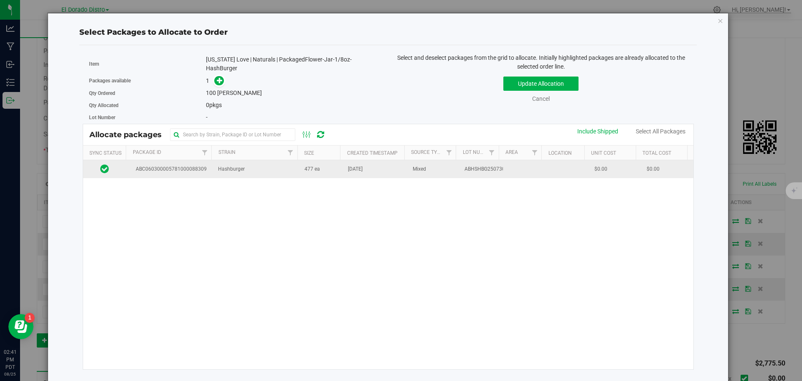
click at [183, 168] on span "ABC060300005781000088309" at bounding box center [169, 169] width 76 height 8
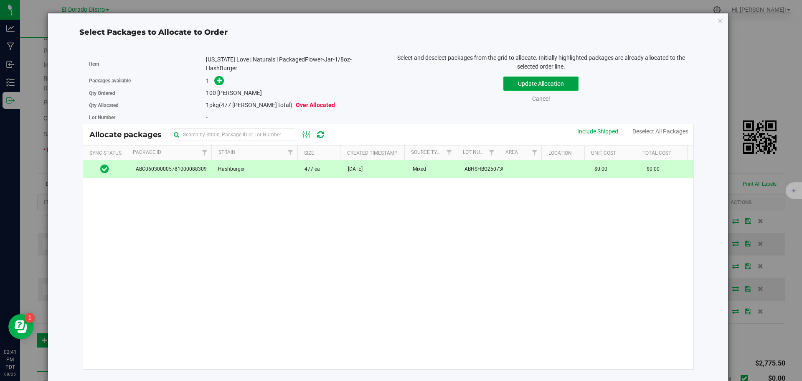
click at [532, 81] on button "Update Allocation" at bounding box center [540, 83] width 75 height 14
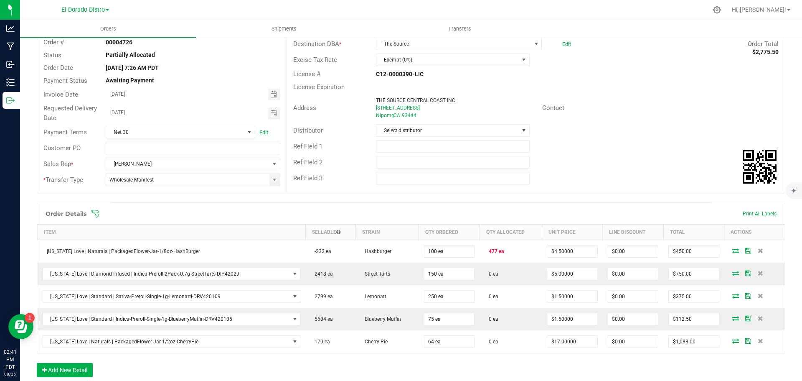
scroll to position [0, 0]
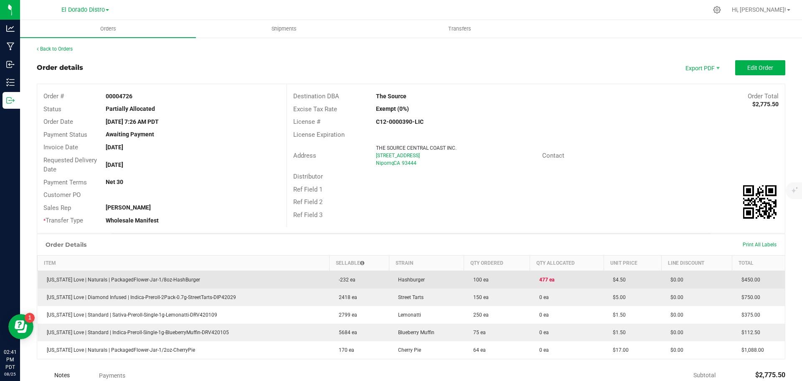
click at [721, 279] on td "$0.00" at bounding box center [696, 279] width 71 height 18
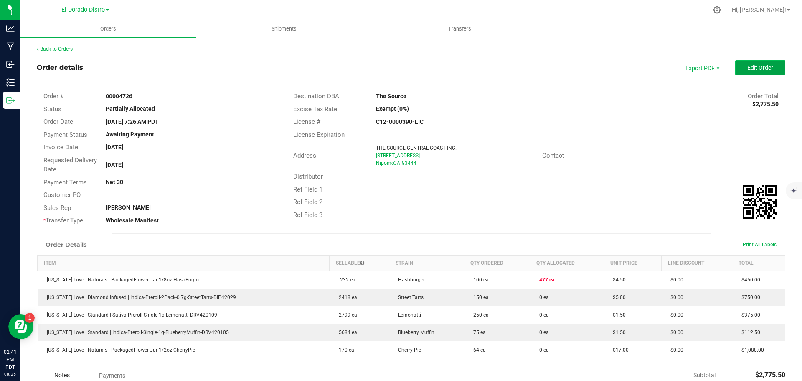
click at [740, 65] on button "Edit Order" at bounding box center [760, 67] width 50 height 15
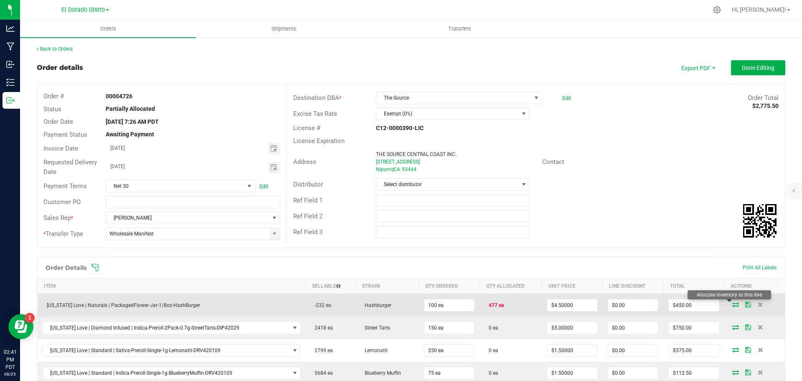
click at [732, 305] on icon at bounding box center [735, 304] width 7 height 5
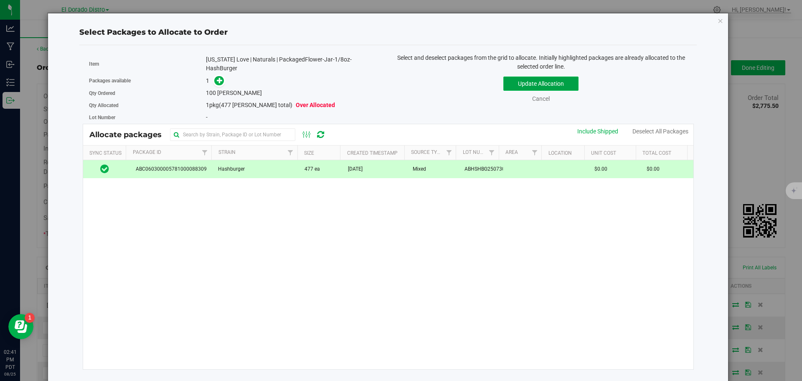
click at [531, 79] on button "Update Allocation" at bounding box center [540, 83] width 75 height 14
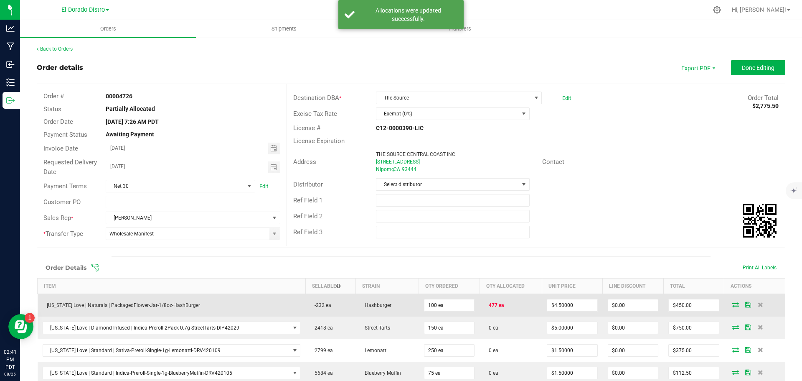
click at [732, 307] on icon at bounding box center [735, 304] width 7 height 5
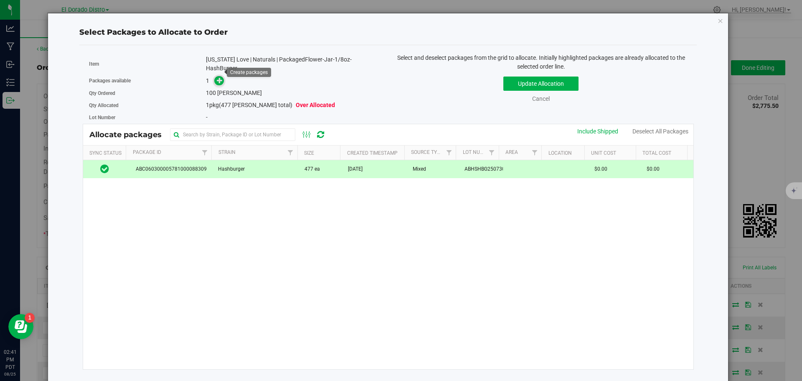
click at [221, 77] on icon at bounding box center [220, 80] width 6 height 6
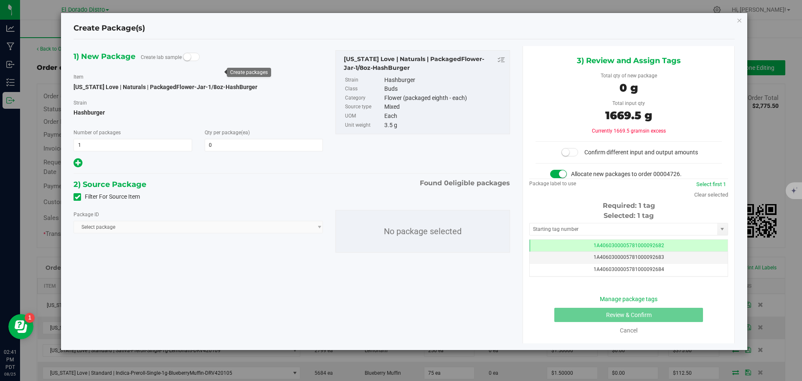
scroll to position [0, 0]
click at [244, 145] on span at bounding box center [264, 145] width 119 height 13
click at [244, 145] on input "text" at bounding box center [264, 145] width 118 height 12
type input "0"
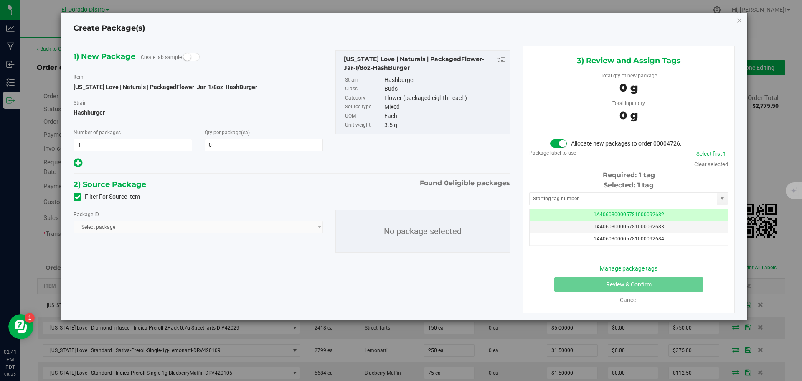
click at [238, 179] on div "2) Source Package Found 0 eligible packages" at bounding box center [292, 184] width 437 height 13
click at [249, 147] on span at bounding box center [264, 145] width 119 height 13
click at [244, 168] on div at bounding box center [198, 162] width 249 height 11
click at [169, 226] on span "Select package" at bounding box center [198, 227] width 249 height 13
click at [78, 160] on icon at bounding box center [78, 162] width 9 height 10
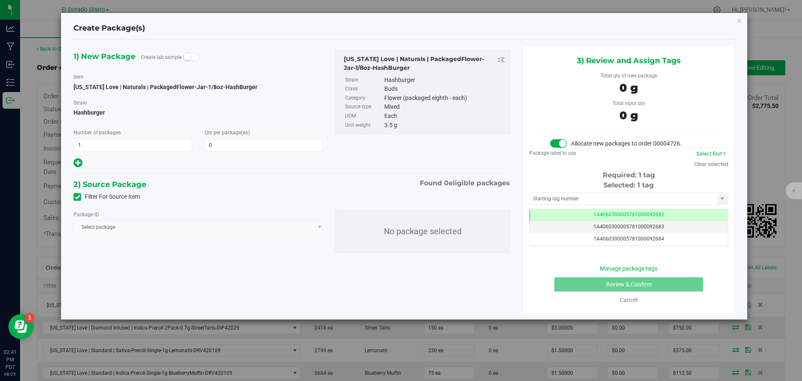
type input "0"
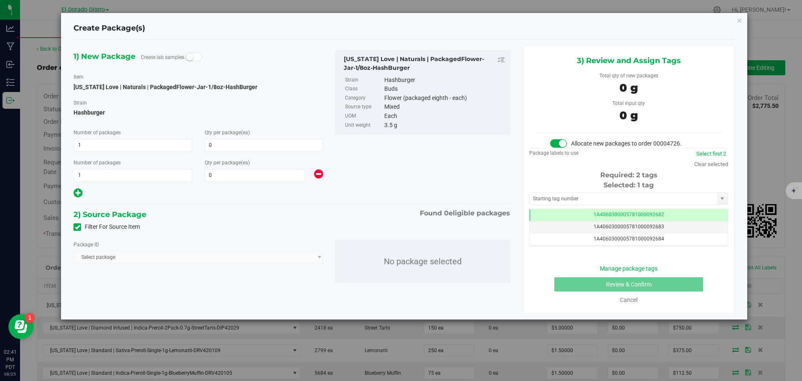
click at [315, 175] on icon at bounding box center [318, 174] width 9 height 10
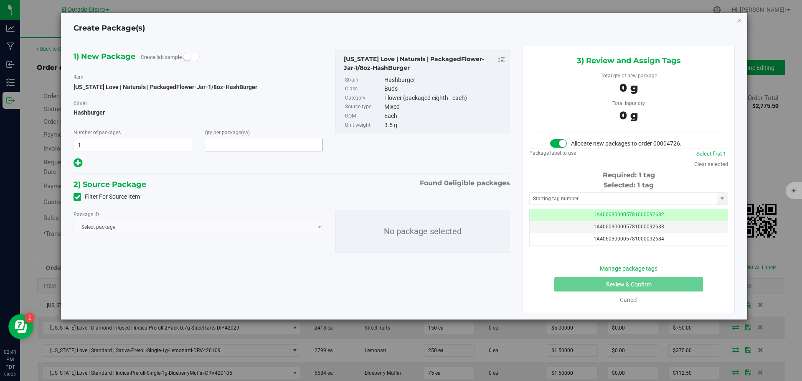
click at [260, 150] on span at bounding box center [264, 145] width 119 height 13
type input "0"
click at [327, 178] on div "1) New Package Create lab sample Item [US_STATE] Love | Naturals | PackagedFlow…" at bounding box center [291, 158] width 449 height 224
click at [594, 214] on span "1A4060300005781000092682" at bounding box center [629, 214] width 71 height 6
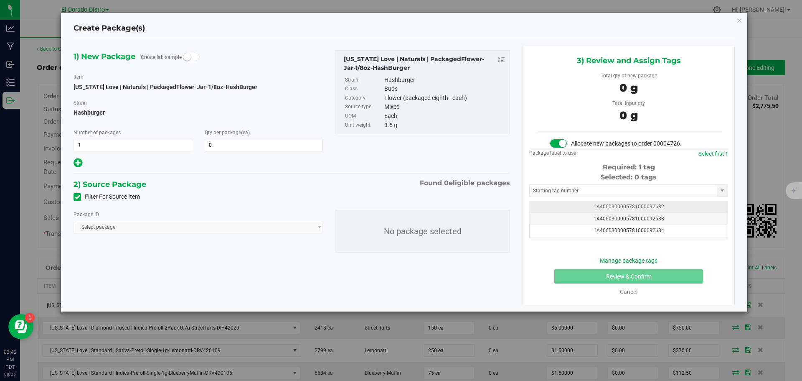
click at [643, 204] on span "1A4060300005781000092682" at bounding box center [629, 206] width 71 height 6
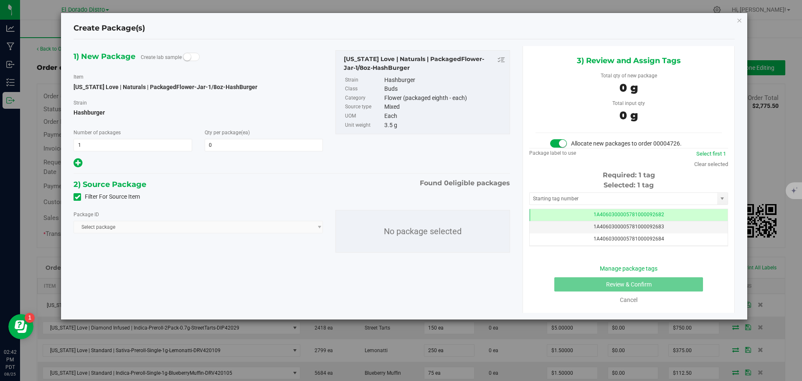
click at [104, 197] on label "Filter For Source Item" at bounding box center [107, 196] width 66 height 9
click at [0, 0] on input "Filter For Source Item" at bounding box center [0, 0] width 0 height 0
click at [104, 197] on label "Filter For Source Item" at bounding box center [107, 196] width 66 height 9
click at [0, 0] on input "Filter For Source Item" at bounding box center [0, 0] width 0 height 0
click at [135, 228] on span "Select package" at bounding box center [193, 227] width 238 height 12
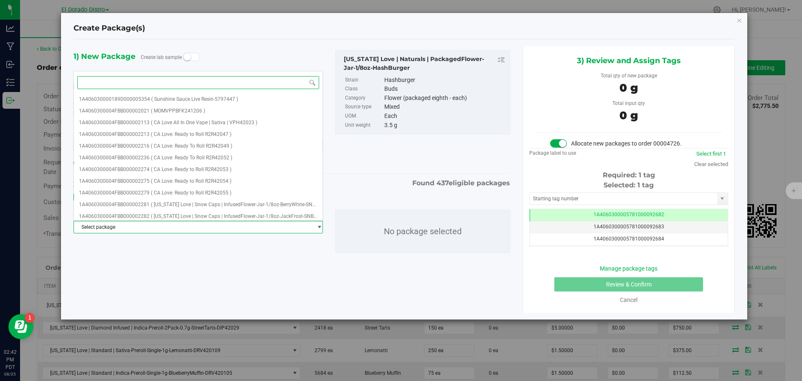
click at [150, 84] on input at bounding box center [198, 82] width 242 height 13
click at [130, 269] on div "1) New Package Create lab sample Item [US_STATE] Love | Naturals | PackagedFlow…" at bounding box center [291, 158] width 449 height 224
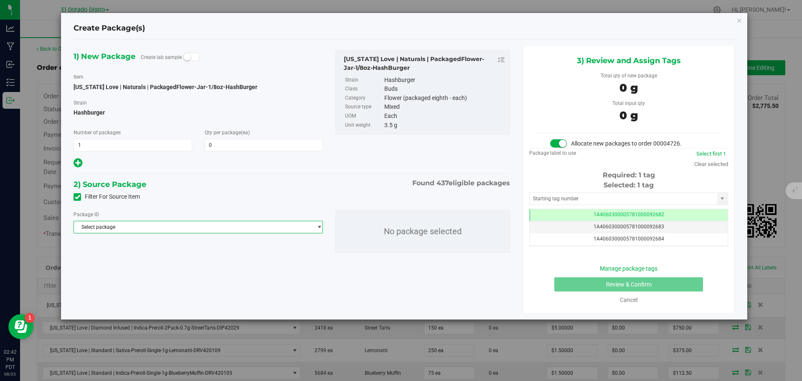
click at [137, 225] on span "Select package" at bounding box center [193, 227] width 238 height 12
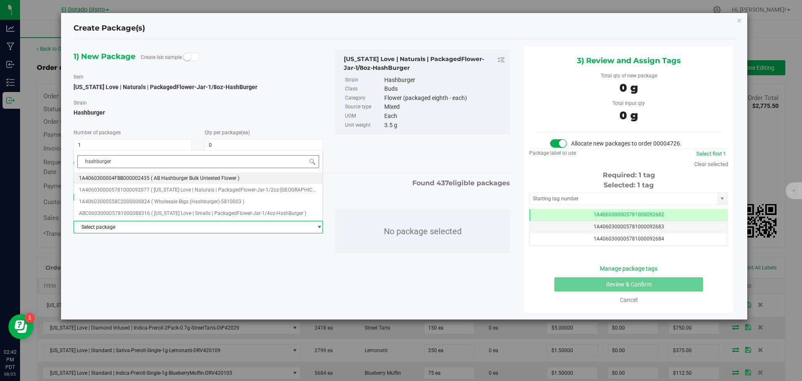
type input "hashburger"
click at [203, 239] on div "hashburger Select package 1A4060300004FBB000002435 ( AB Hashburger Bulk Unteste…" at bounding box center [198, 225] width 249 height 150
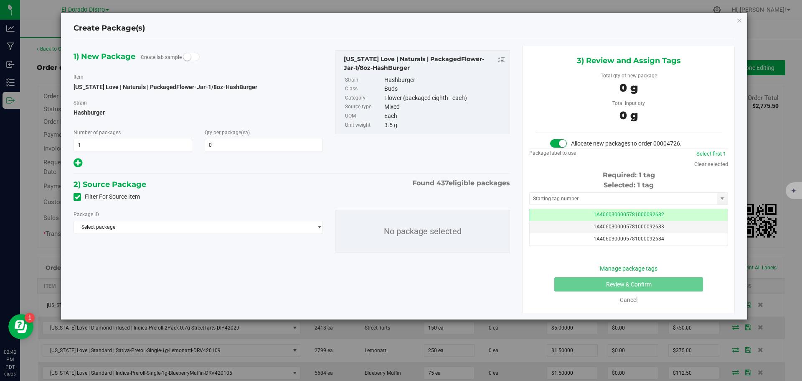
click at [235, 187] on div "2) Source Package Found 437 eligible packages" at bounding box center [292, 184] width 437 height 13
click at [298, 81] on div "Item [US_STATE] Love | Naturals | PackagedFlower-Jar-1/8oz-HashBurger" at bounding box center [198, 81] width 249 height 19
click at [109, 146] on span "1 1" at bounding box center [133, 145] width 119 height 13
click at [150, 165] on div at bounding box center [198, 162] width 249 height 11
click at [397, 165] on div "1) New Package Create lab sample Item [US_STATE] Love | Naturals | PackagedFlow…" at bounding box center [291, 109] width 449 height 119
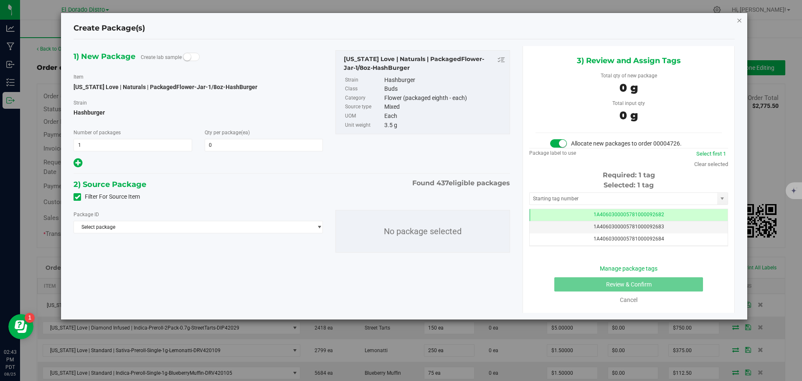
click at [737, 20] on icon "button" at bounding box center [739, 20] width 6 height 10
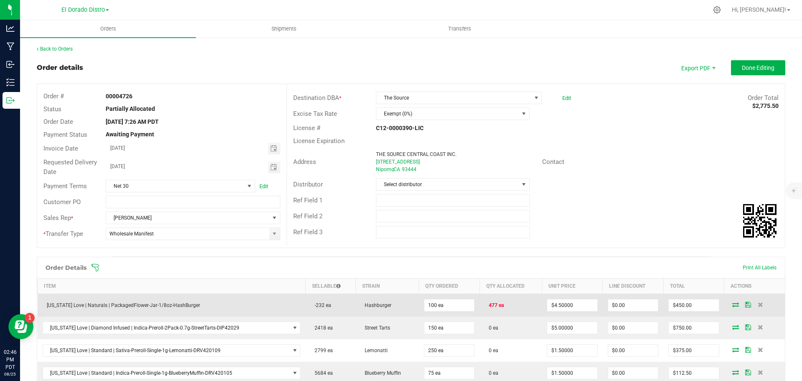
click at [732, 304] on icon at bounding box center [735, 304] width 7 height 5
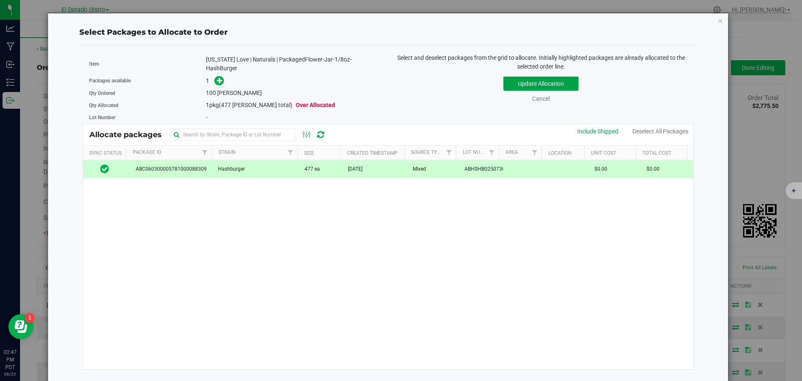
click at [517, 82] on button "Update Allocation" at bounding box center [540, 83] width 75 height 14
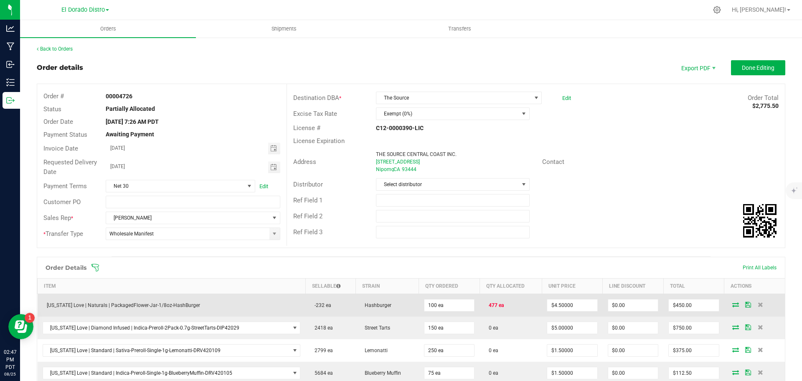
click at [732, 303] on icon at bounding box center [735, 304] width 7 height 5
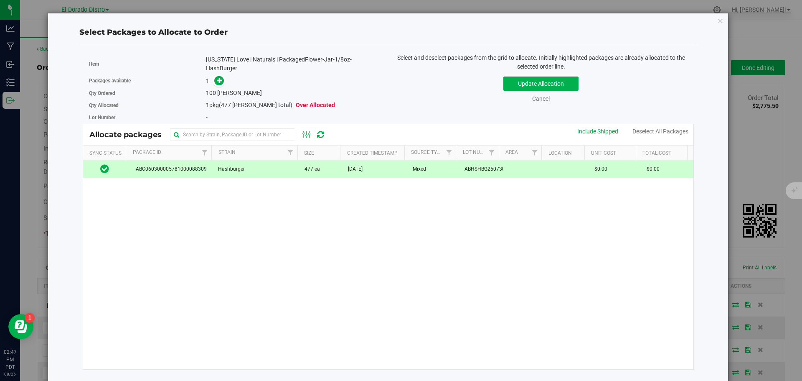
click at [99, 165] on td at bounding box center [104, 169] width 43 height 18
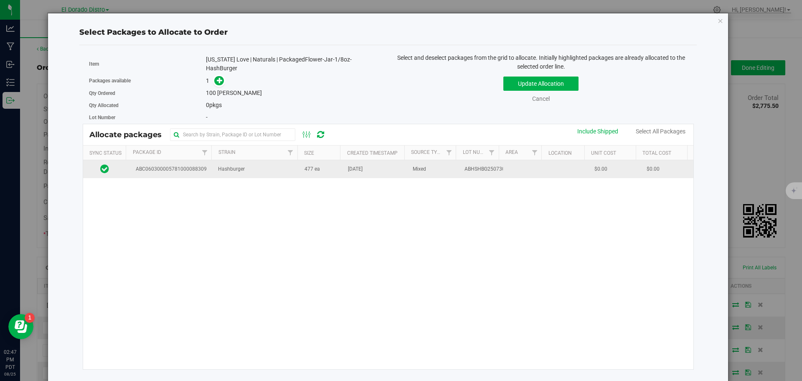
click at [101, 165] on icon at bounding box center [104, 168] width 9 height 10
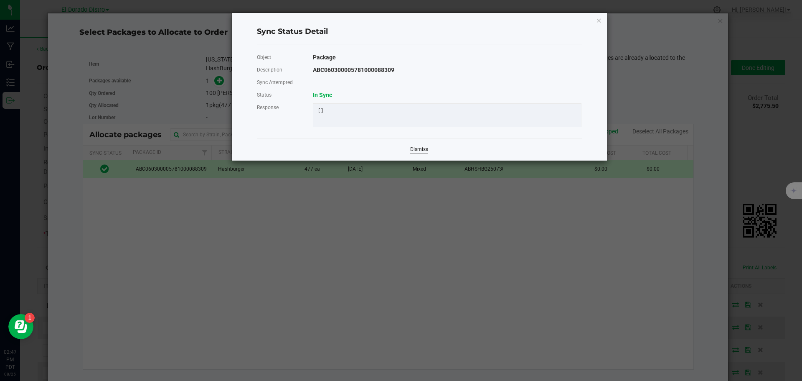
click at [413, 153] on link "Dismiss" at bounding box center [419, 149] width 18 height 7
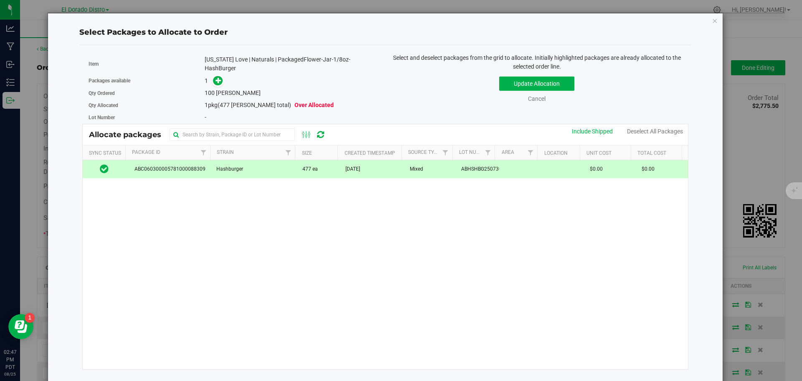
drag, startPoint x: 208, startPoint y: 211, endPoint x: 498, endPoint y: 86, distance: 316.3
click at [209, 209] on div "ABC060300005781000088309 Hashburger 477 ea [DATE] Mixed ABHSHBG250730BA2 $0.00 …" at bounding box center [385, 264] width 605 height 209
click at [320, 76] on div "1" at bounding box center [292, 81] width 174 height 10
click at [534, 98] on link "Cancel" at bounding box center [537, 98] width 18 height 7
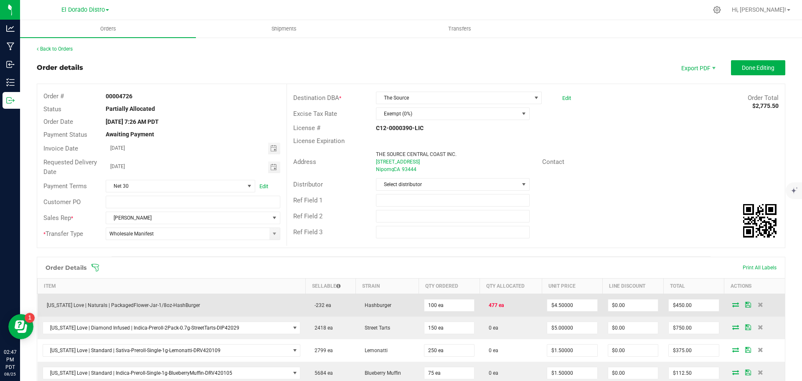
click at [488, 307] on span "477 ea" at bounding box center [494, 305] width 19 height 6
click at [732, 305] on icon at bounding box center [735, 304] width 7 height 5
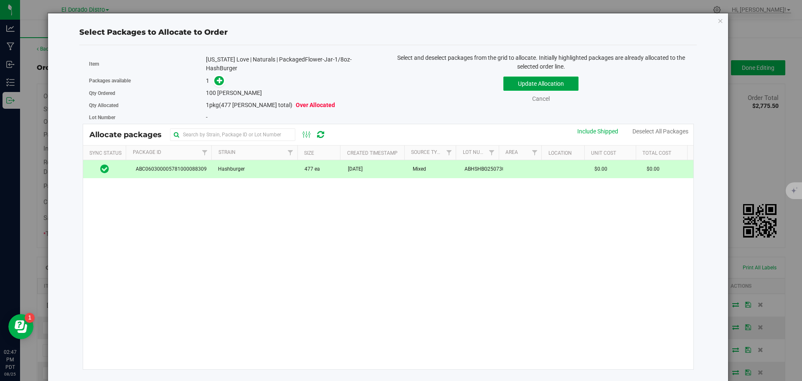
click at [556, 82] on button "Update Allocation" at bounding box center [540, 83] width 75 height 14
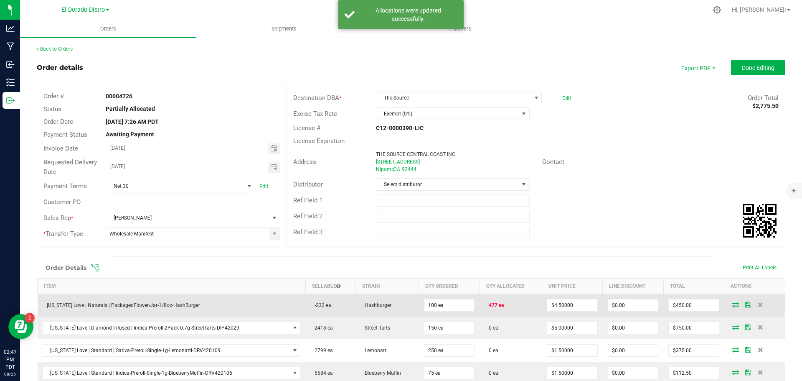
click at [732, 304] on icon at bounding box center [735, 304] width 7 height 5
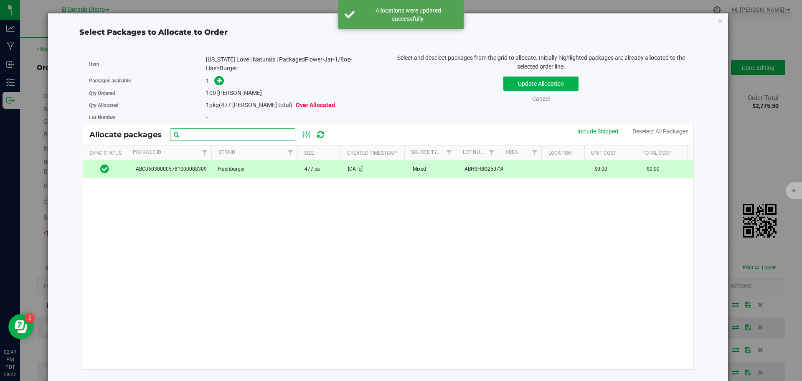
click at [215, 131] on input "text" at bounding box center [232, 134] width 125 height 13
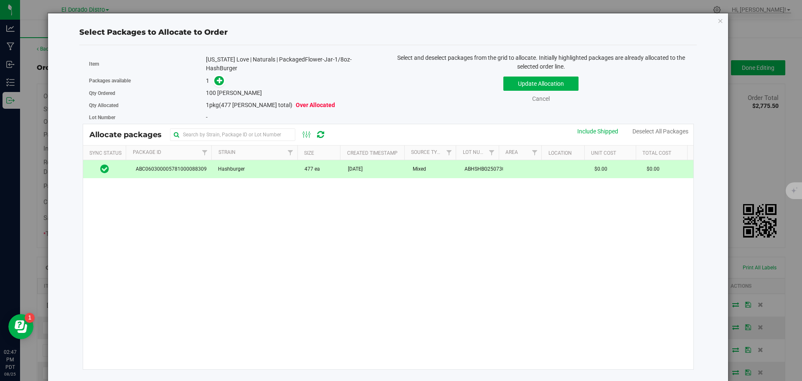
click at [240, 214] on div "ABC060300005781000088309 Hashburger 477 ea [DATE] Mixed ABHSHBG250730BA2 $0.00 …" at bounding box center [388, 264] width 611 height 209
click at [721, 19] on icon "button" at bounding box center [721, 20] width 6 height 10
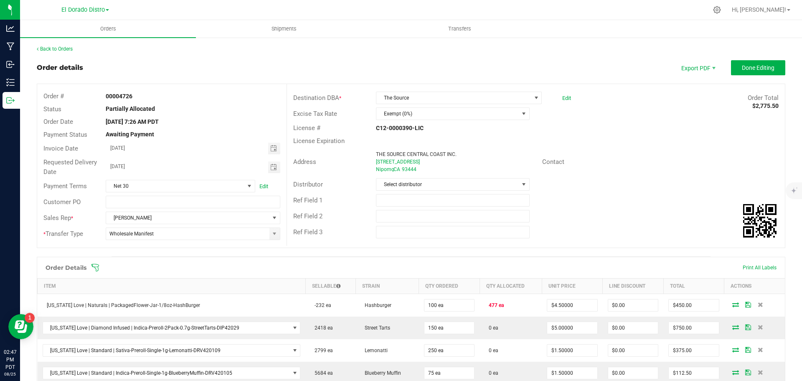
drag, startPoint x: 616, startPoint y: 195, endPoint x: 595, endPoint y: 198, distance: 21.1
click at [616, 194] on div "Ref Field 1" at bounding box center [536, 200] width 498 height 16
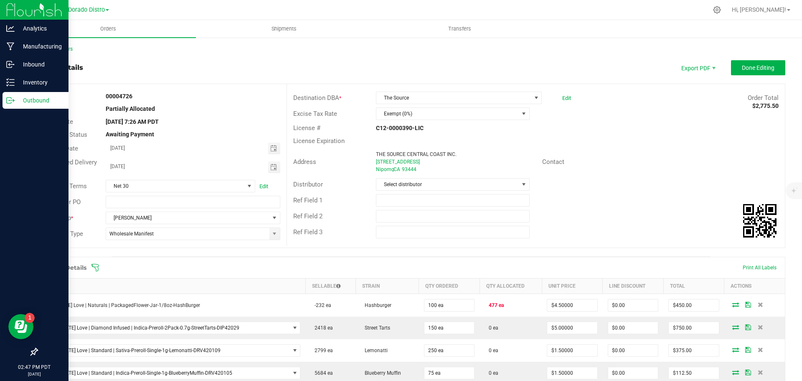
click at [37, 99] on p "Outbound" at bounding box center [40, 100] width 50 height 10
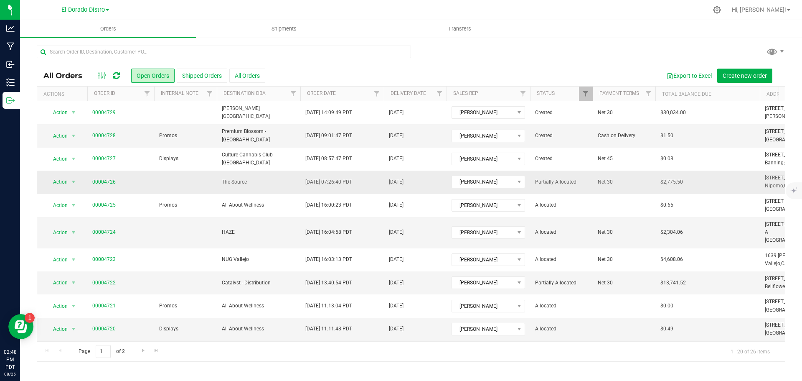
click at [261, 187] on td "The Source" at bounding box center [259, 181] width 84 height 23
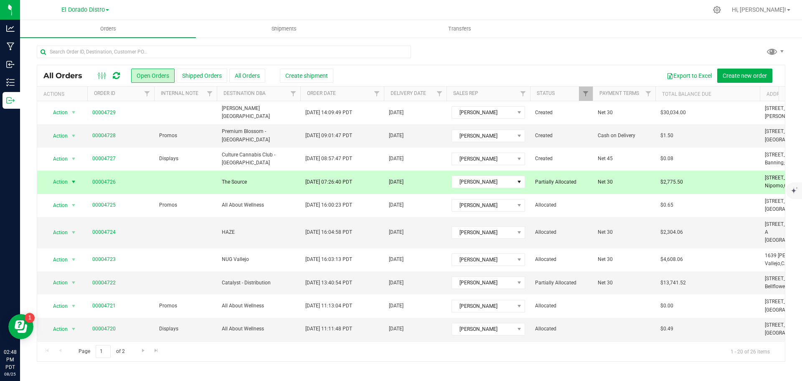
click at [622, 185] on span "Net 30" at bounding box center [624, 182] width 53 height 8
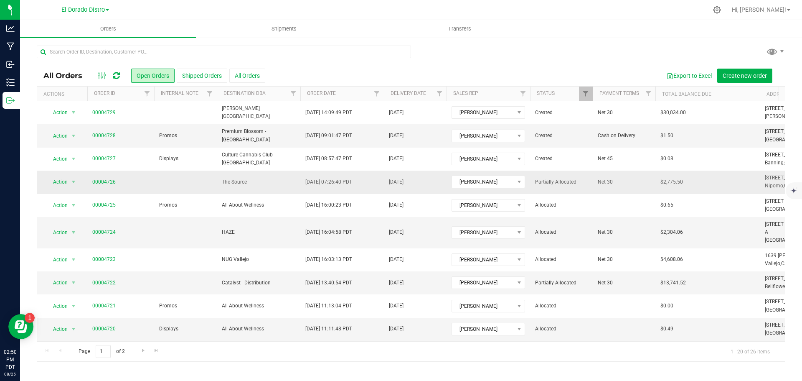
click at [426, 178] on td "[DATE]" at bounding box center [415, 181] width 63 height 23
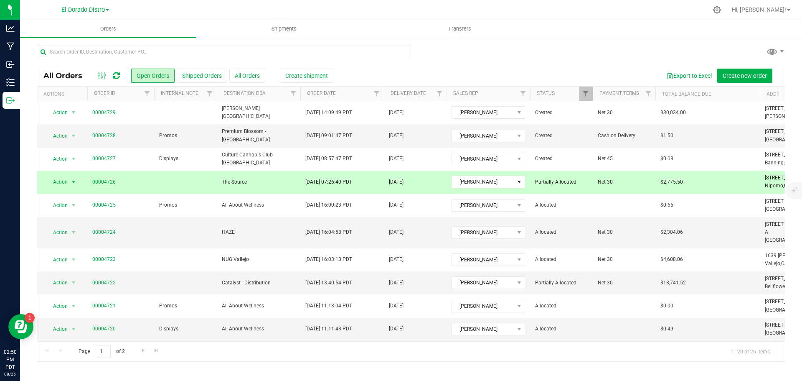
click at [112, 185] on link "00004726" at bounding box center [103, 182] width 23 height 8
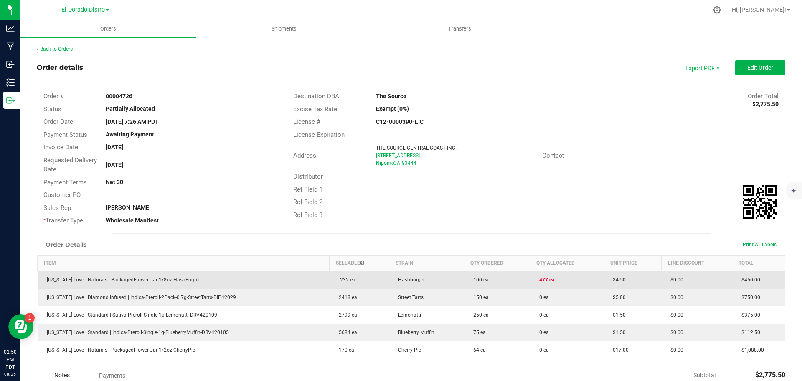
click at [556, 282] on td "477 ea" at bounding box center [567, 279] width 74 height 18
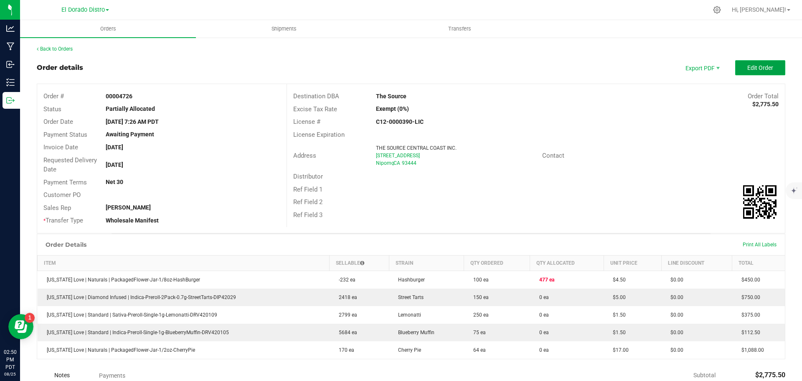
click at [759, 66] on span "Edit Order" at bounding box center [760, 67] width 26 height 7
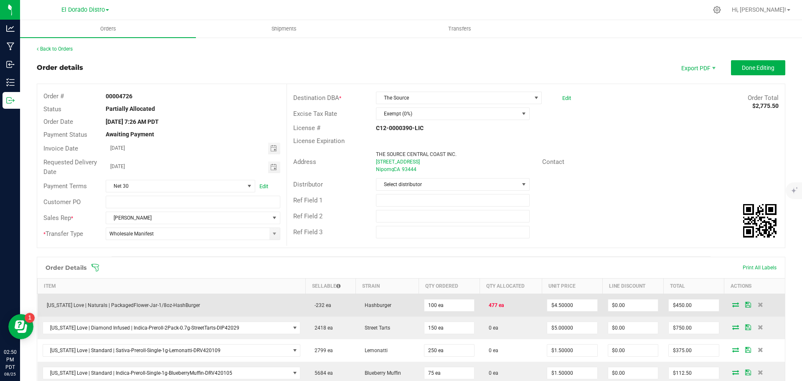
click at [732, 304] on icon at bounding box center [735, 304] width 7 height 5
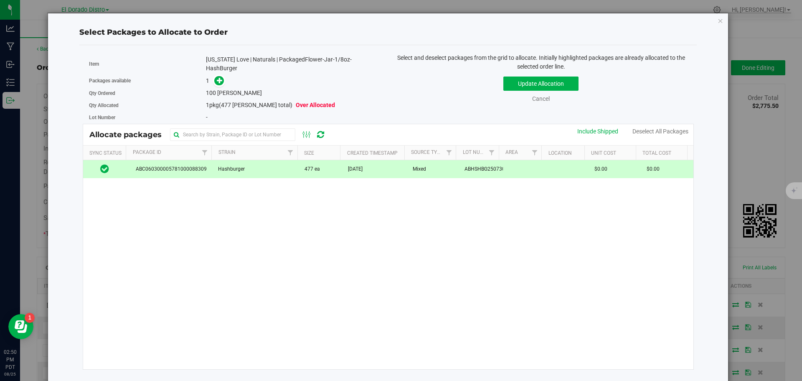
click at [104, 168] on icon at bounding box center [104, 168] width 9 height 10
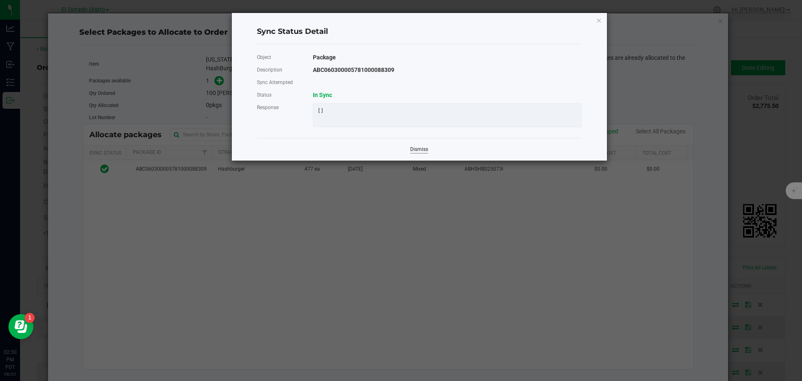
click at [419, 153] on link "Dismiss" at bounding box center [419, 149] width 18 height 7
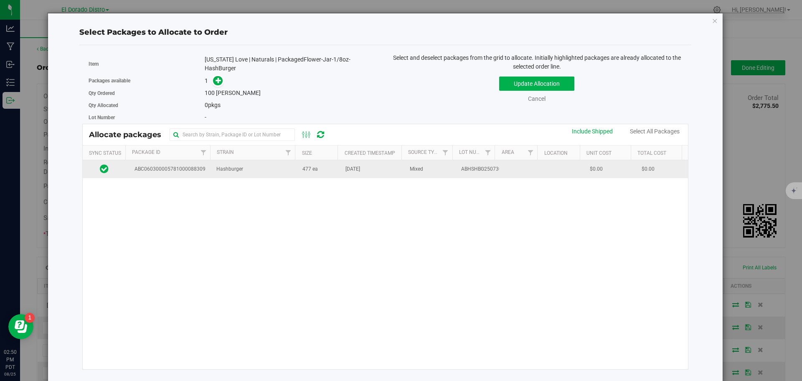
click at [551, 160] on td at bounding box center [563, 169] width 43 height 18
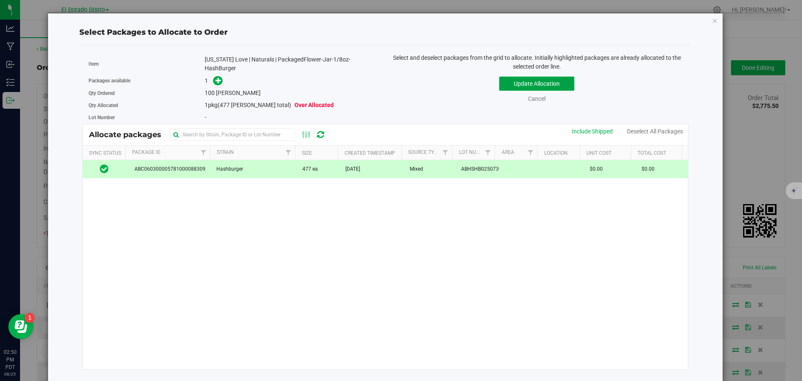
click at [523, 81] on button "Update Allocation" at bounding box center [536, 83] width 75 height 14
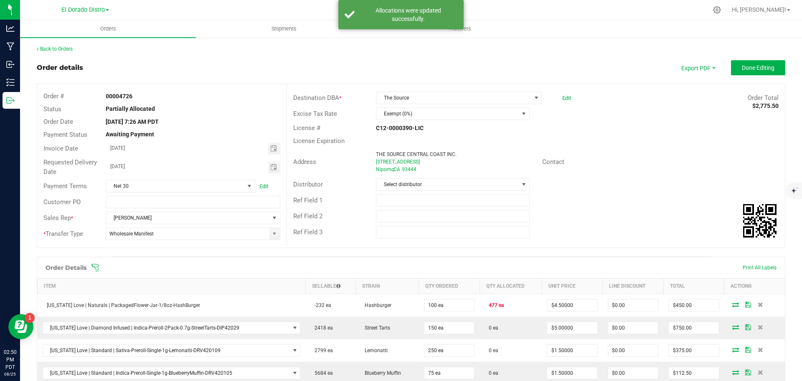
click at [647, 208] on div "Ref Field 2" at bounding box center [536, 216] width 498 height 16
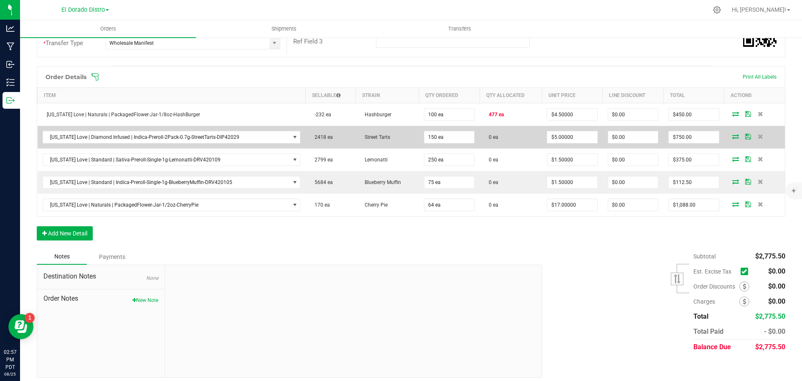
scroll to position [154, 0]
